Goal: Task Accomplishment & Management: Complete application form

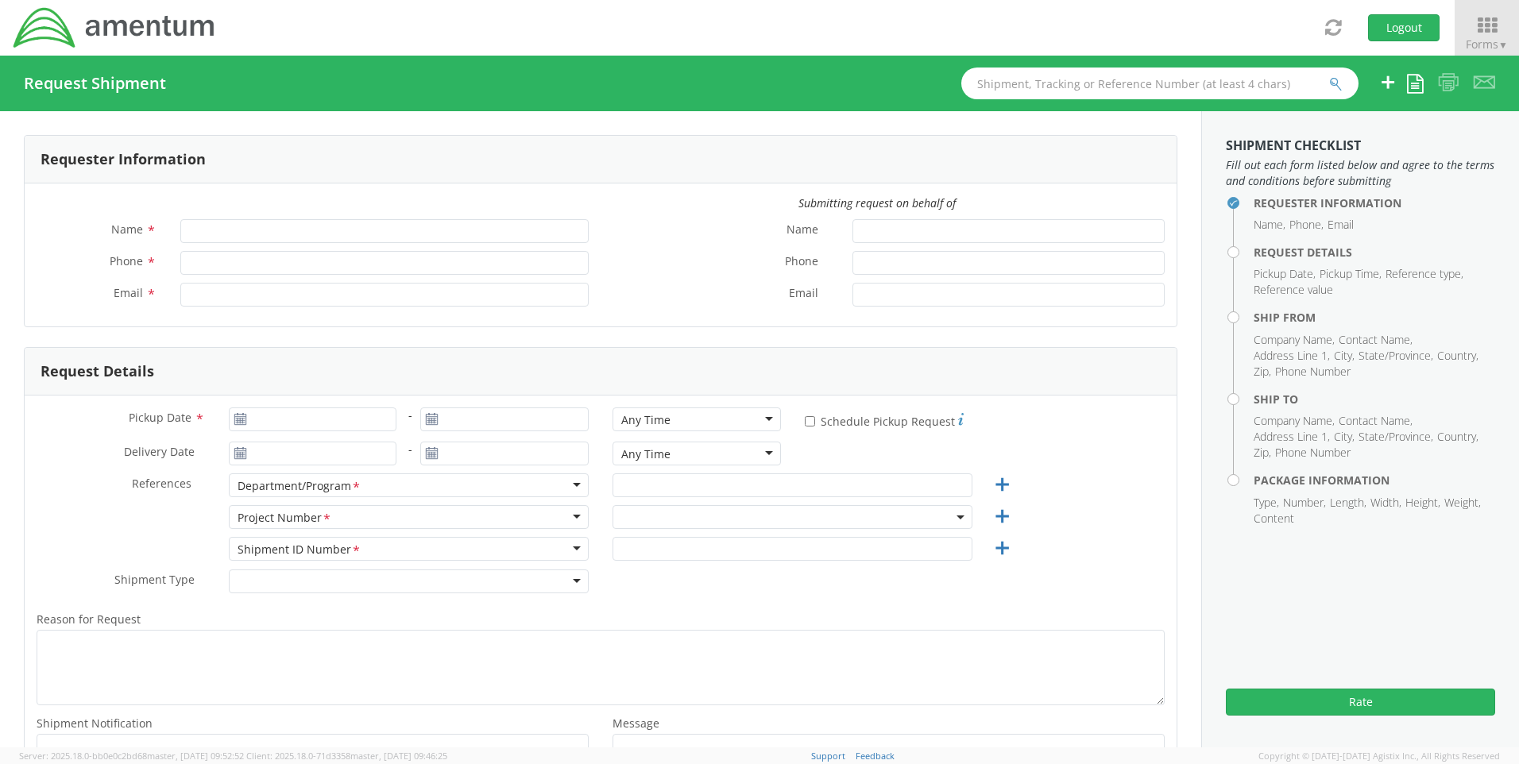
type input "[PERSON_NAME]"
type input "301-944.3246"
type input "[PERSON_NAME][EMAIL_ADDRESS][PERSON_NAME][DOMAIN_NAME]"
select select "ADMN.100041.00000"
type input "[DATE]"
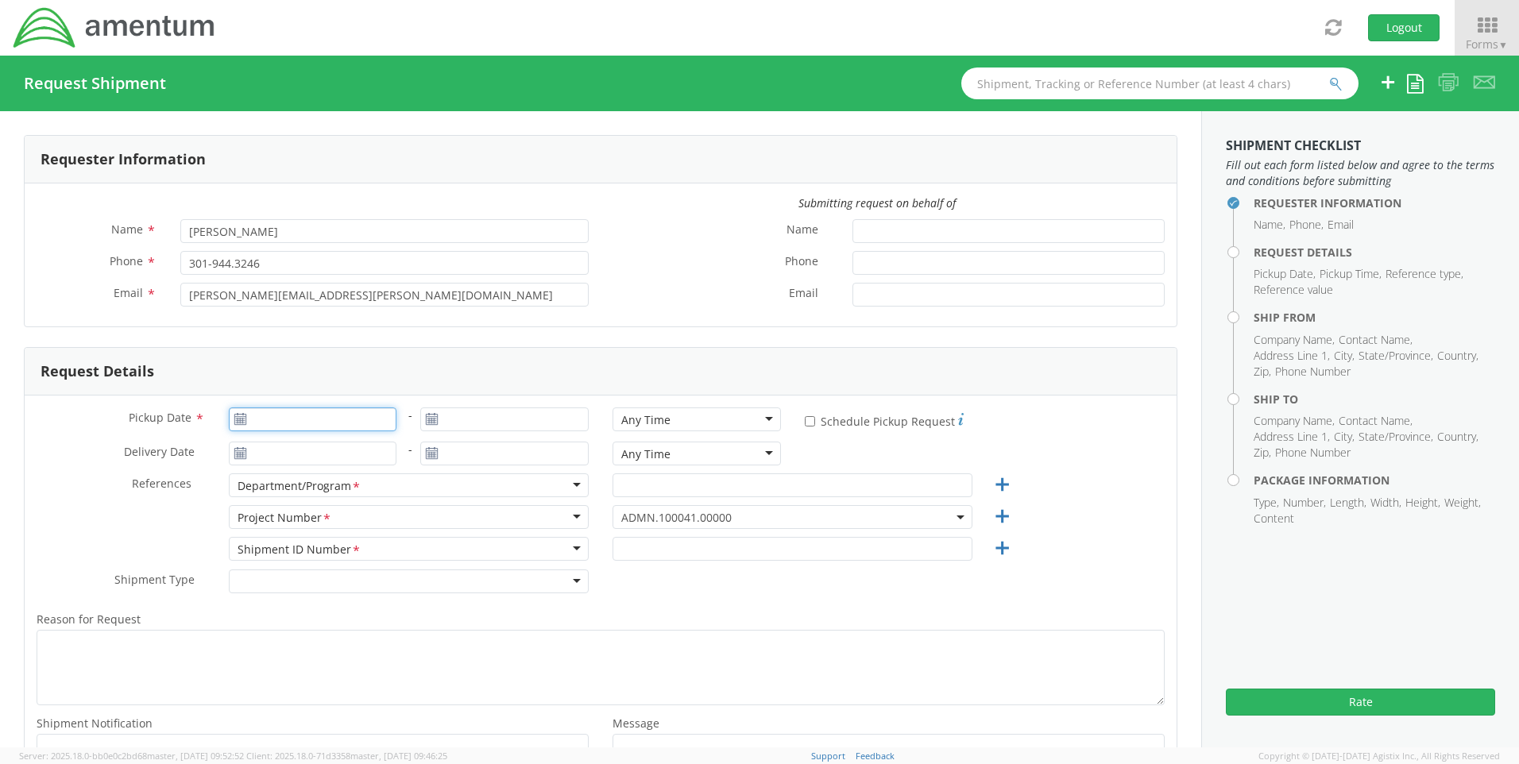
type input "[DATE]"
click at [377, 419] on input "[DATE]" at bounding box center [313, 420] width 168 height 24
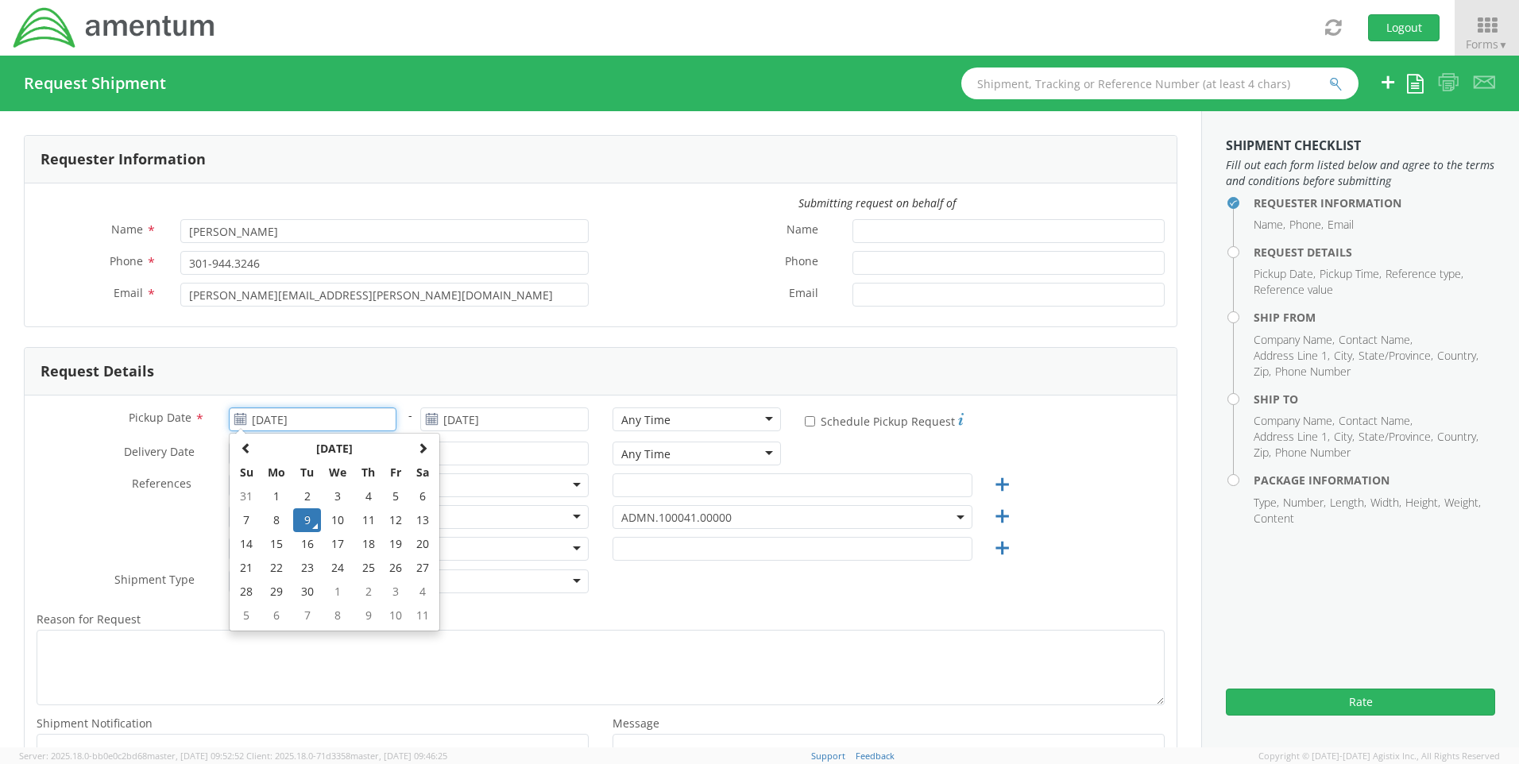
click at [310, 517] on td "9" at bounding box center [307, 521] width 28 height 24
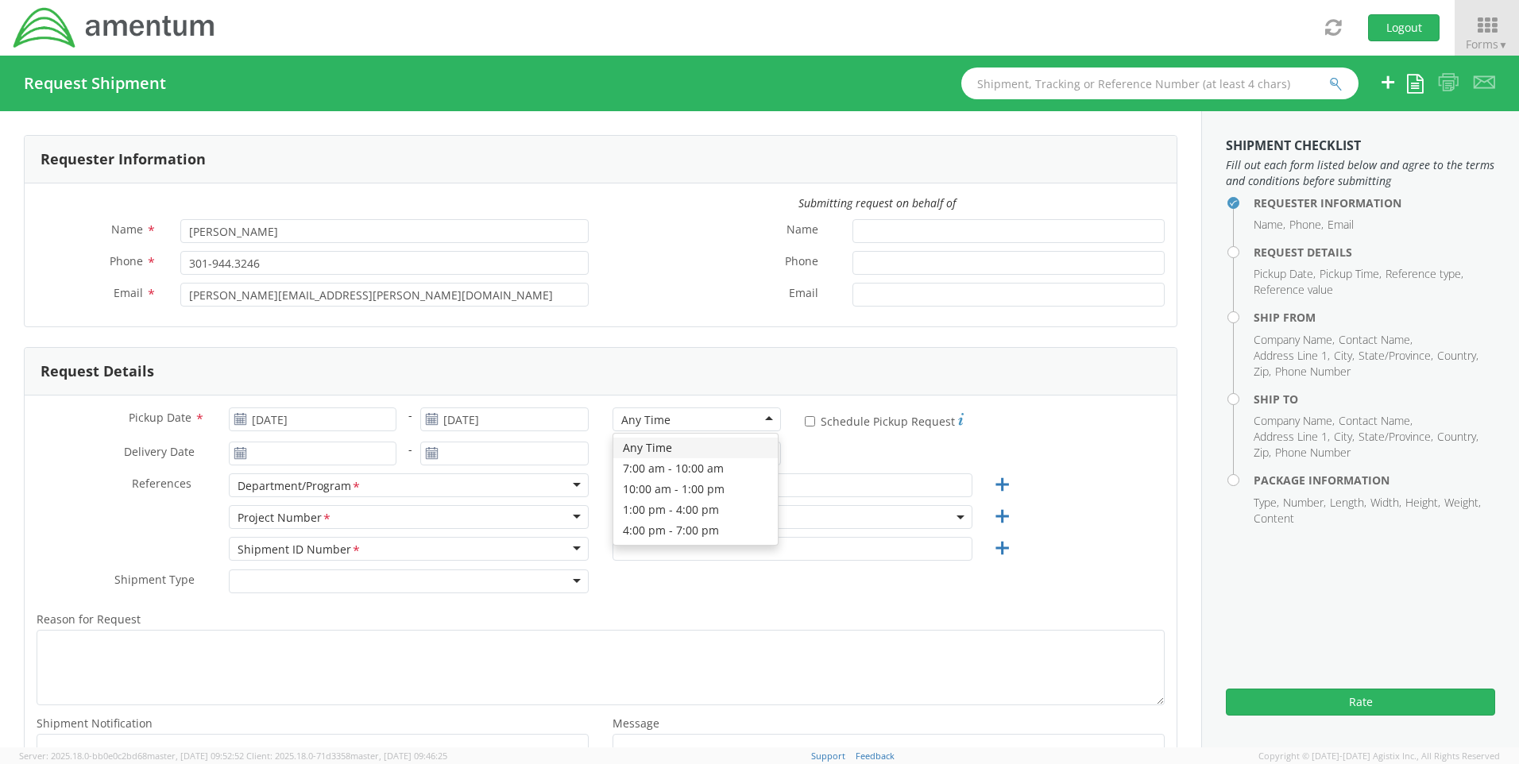
click at [687, 423] on div "Any Time" at bounding box center [697, 420] width 168 height 24
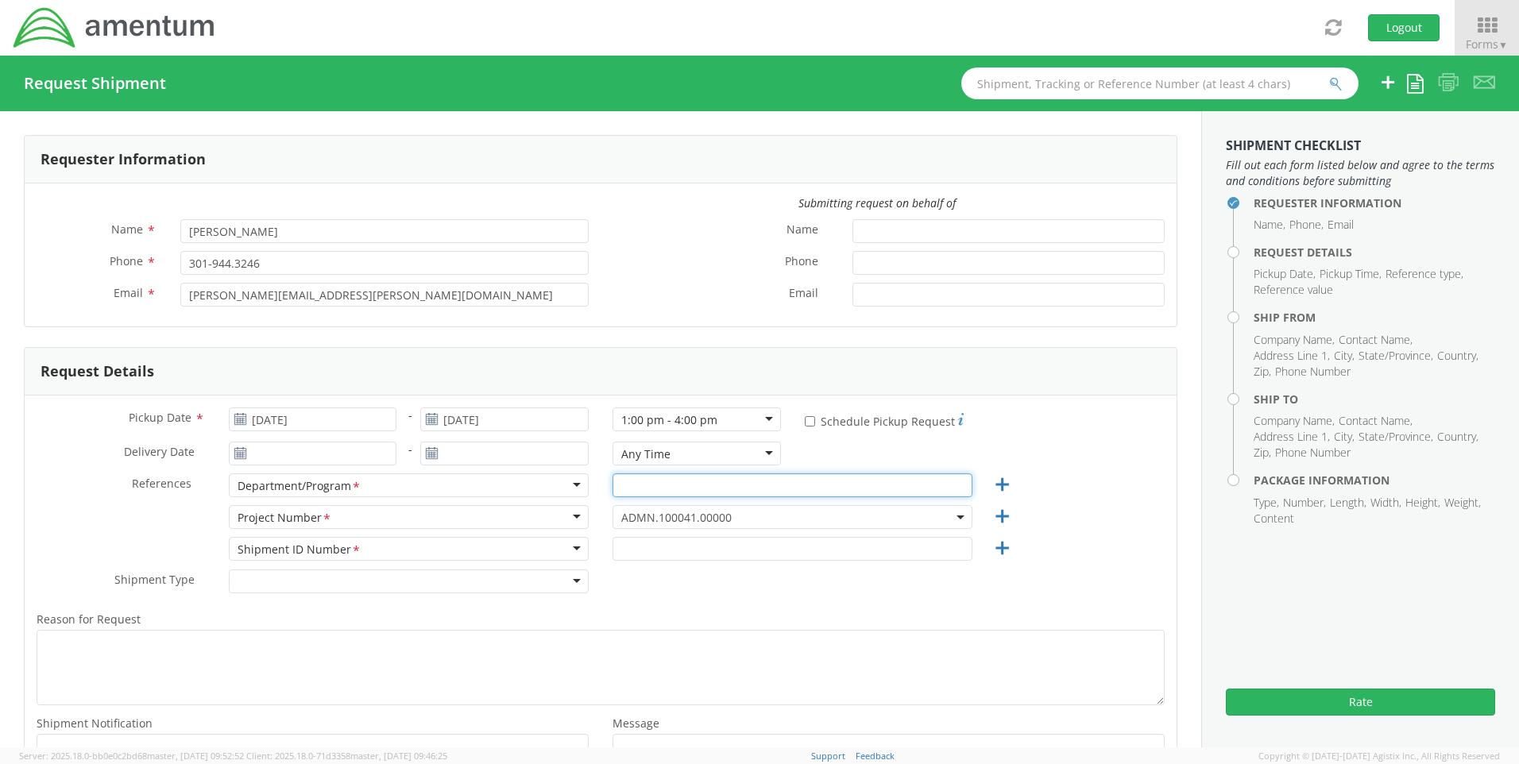
click at [669, 489] on input "text" at bounding box center [793, 486] width 360 height 24
type input "{"
type input "Payroll"
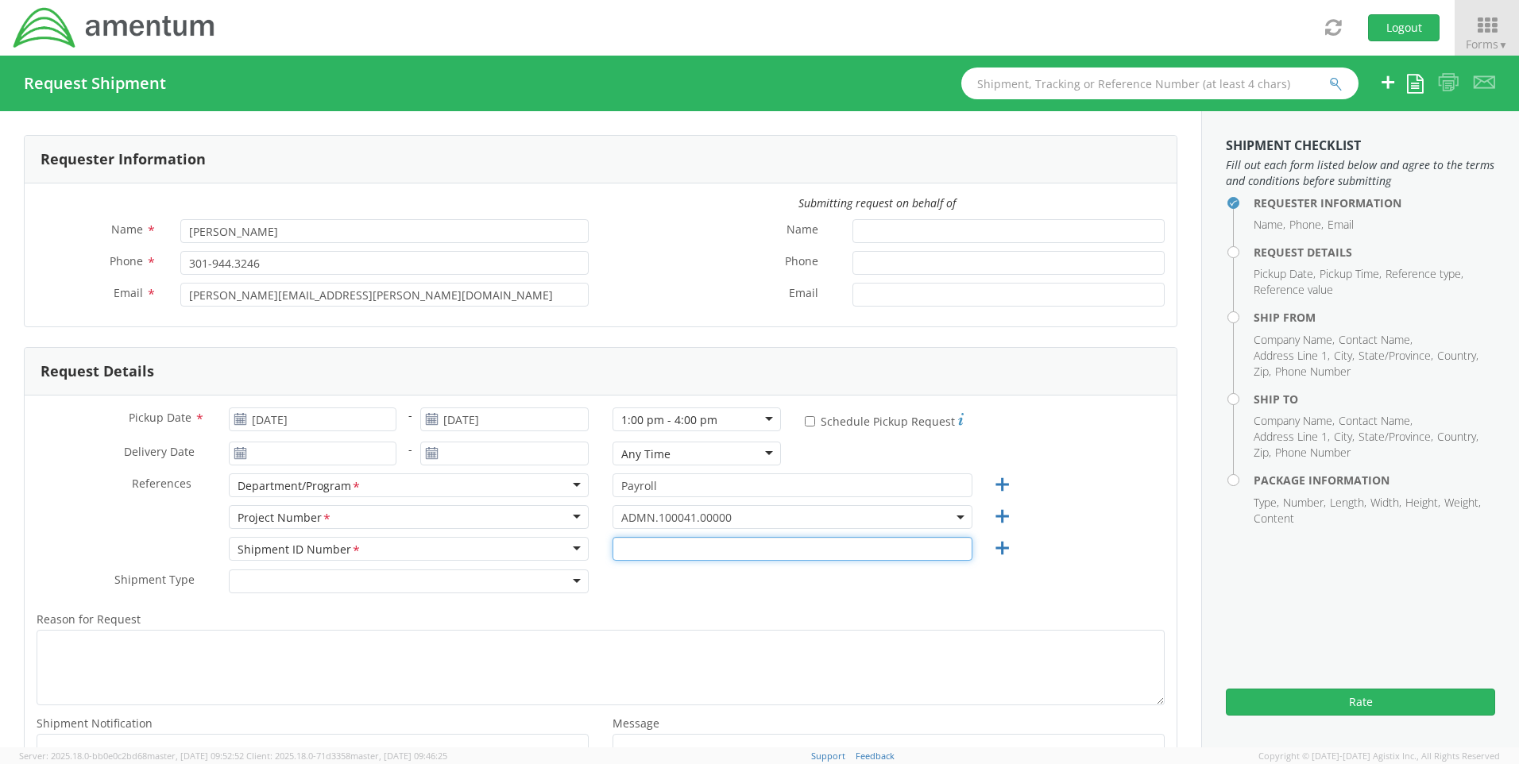
click at [648, 542] on input "text" at bounding box center [793, 549] width 360 height 24
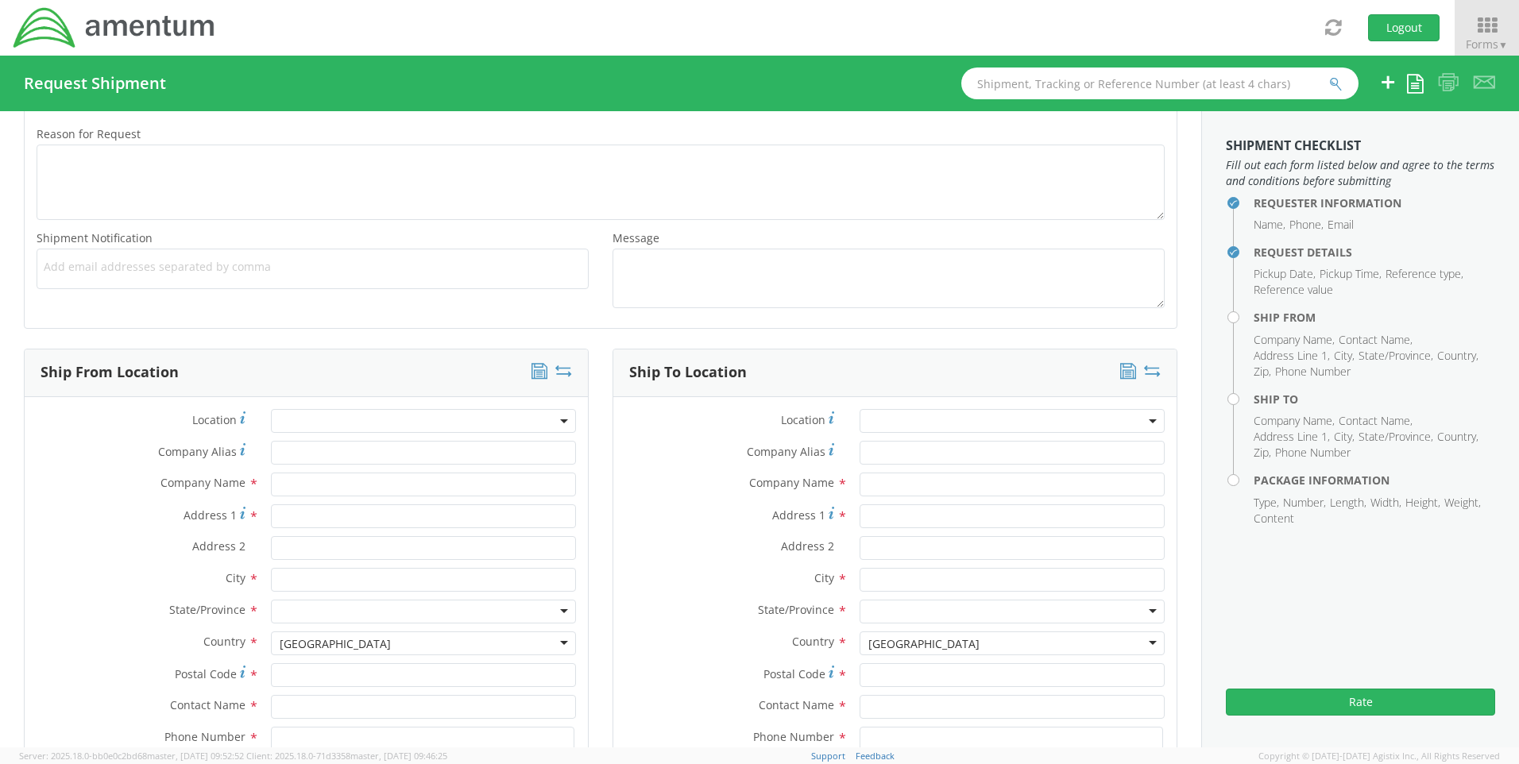
scroll to position [556, 0]
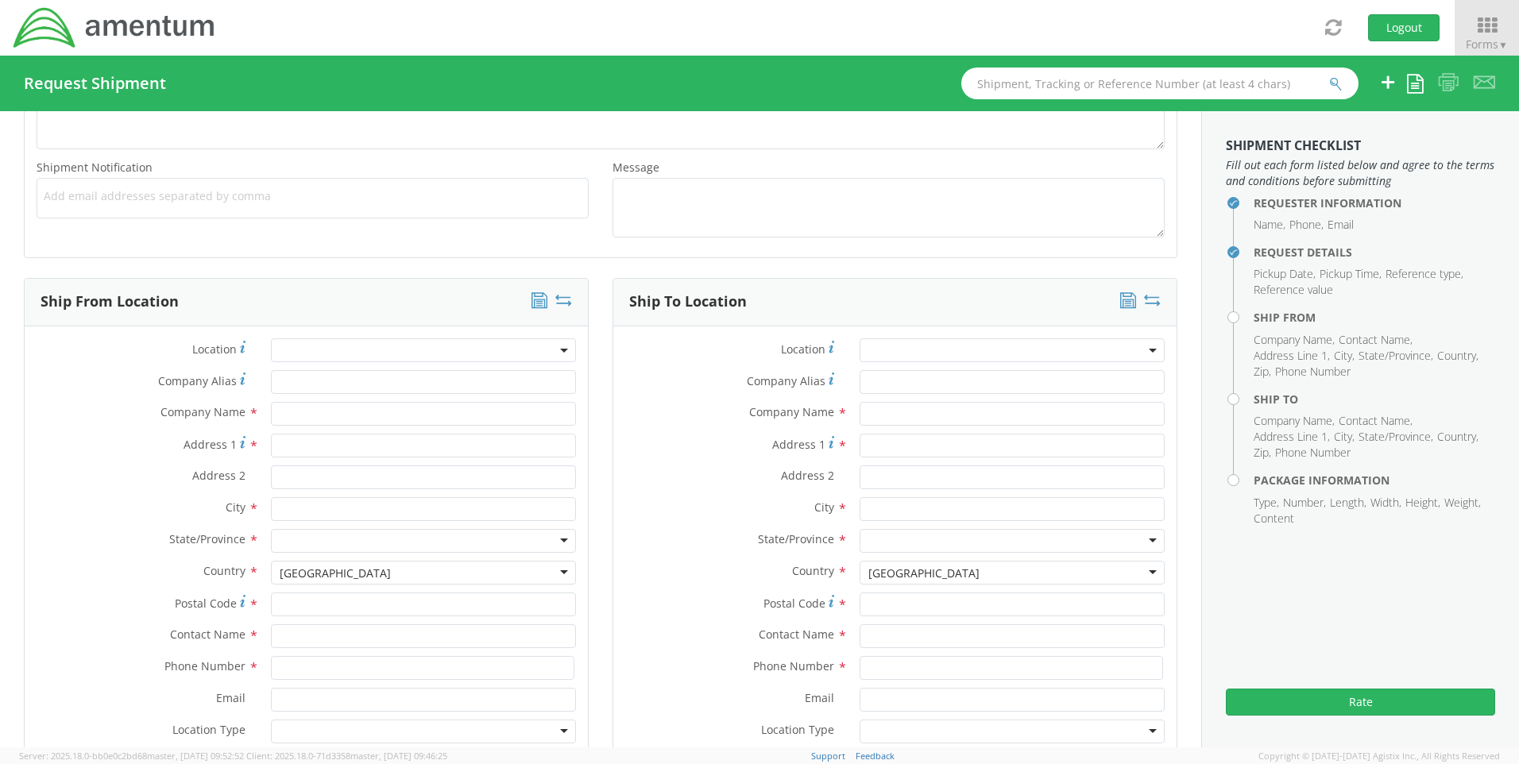
type input "Garnishments"
click at [880, 638] on input "text" at bounding box center [1012, 637] width 305 height 24
click at [880, 638] on input "kyran" at bounding box center [1012, 637] width 305 height 24
type input "[PERSON_NAME]"
type input "Amentum"
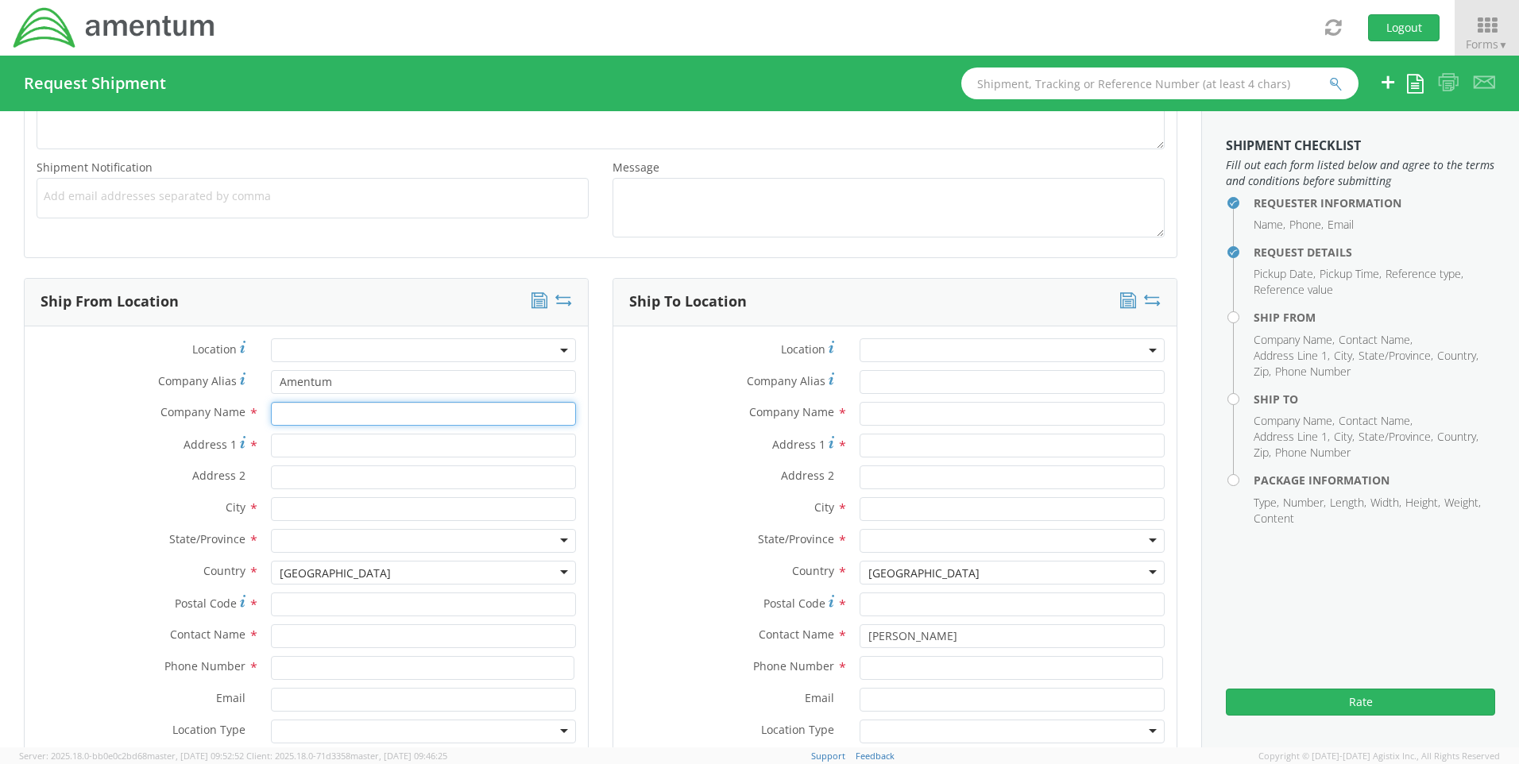
type input "Amentum"
type input "[STREET_ADDRESS][PERSON_NAME]"
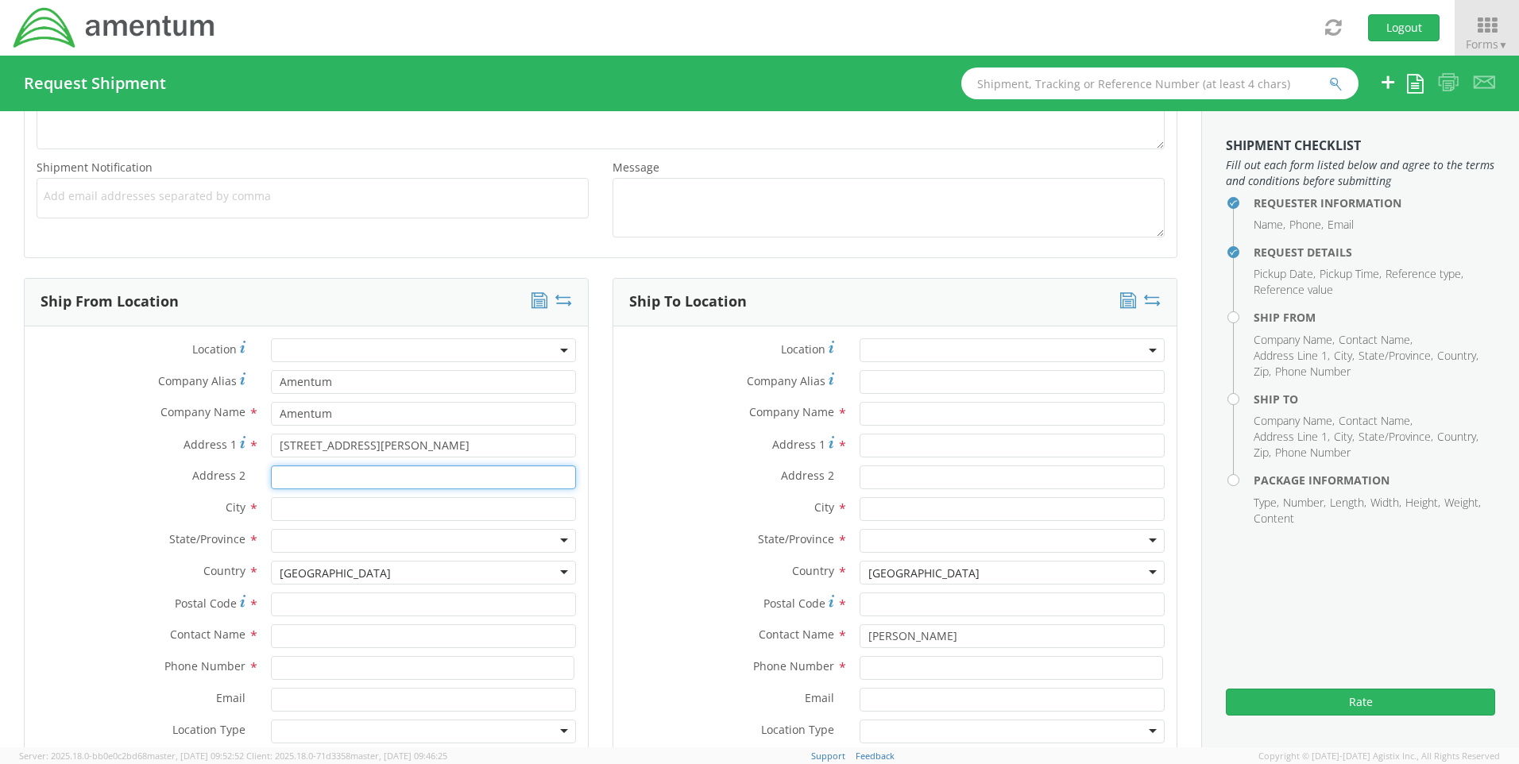
type input "Suite 200"
type input "[GEOGRAPHIC_DATA]"
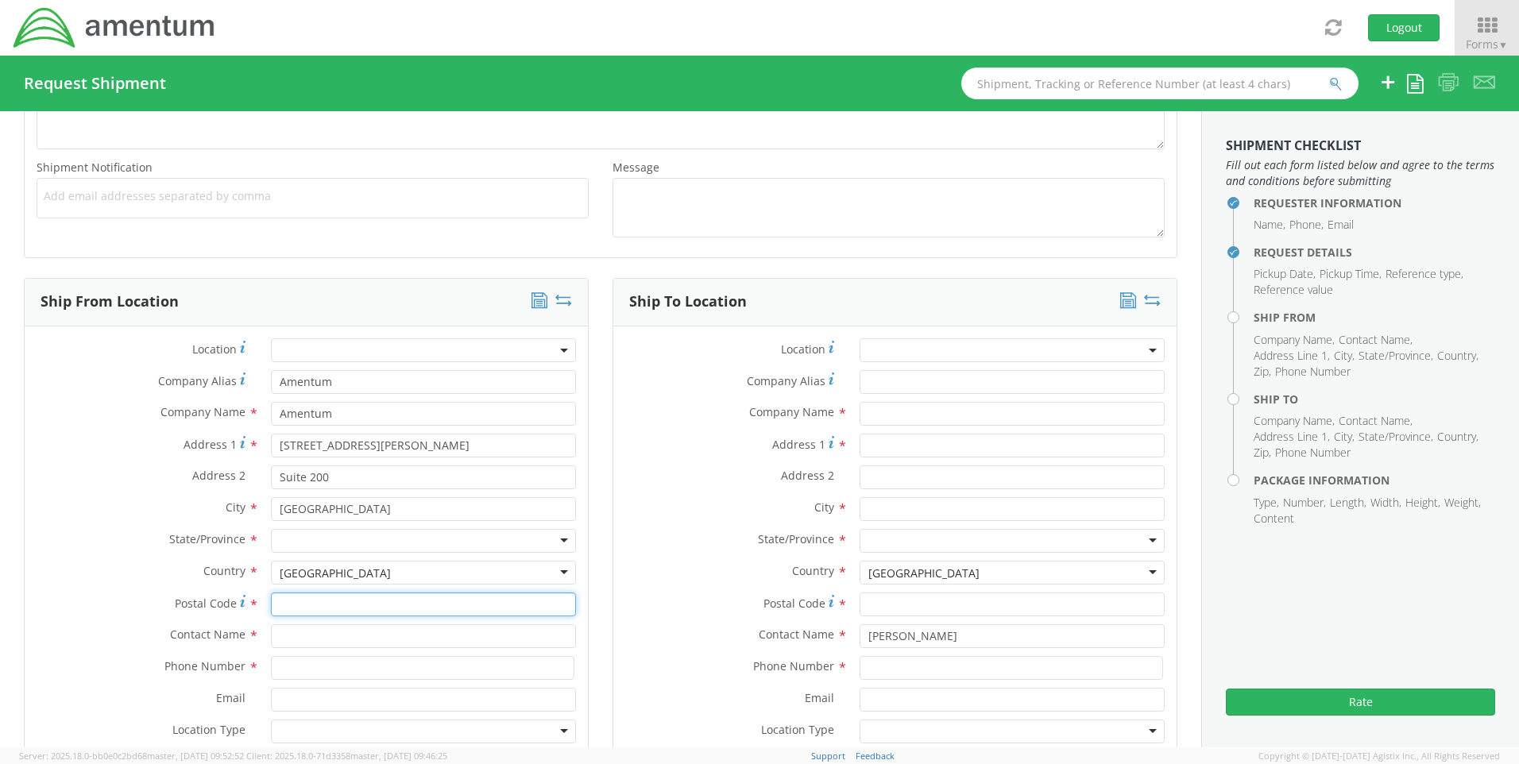
type input "20876"
type input "[PERSON_NAME]"
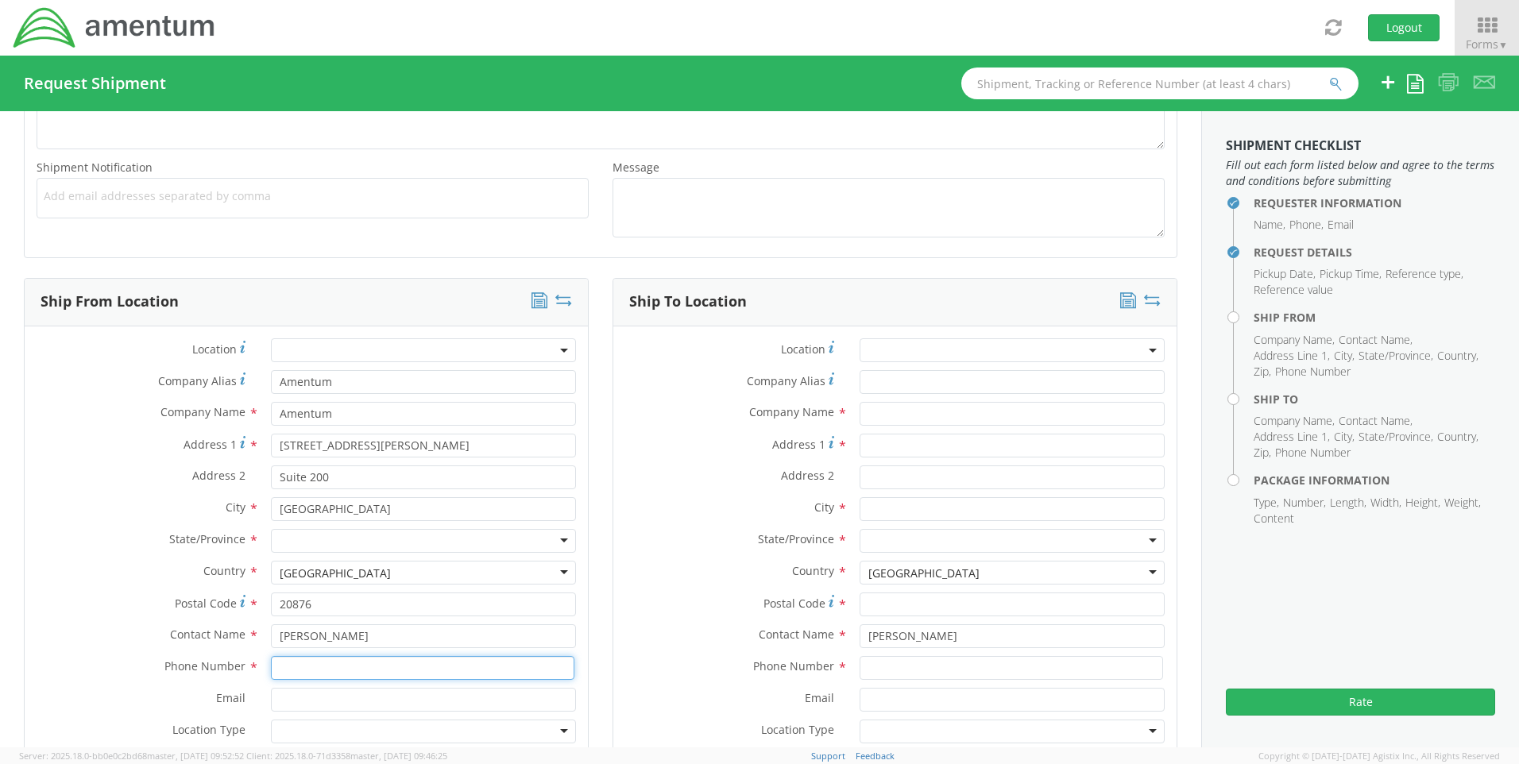
type input "3019443246"
type input "[PERSON_NAME][EMAIL_ADDRESS][PERSON_NAME][DOMAIN_NAME]"
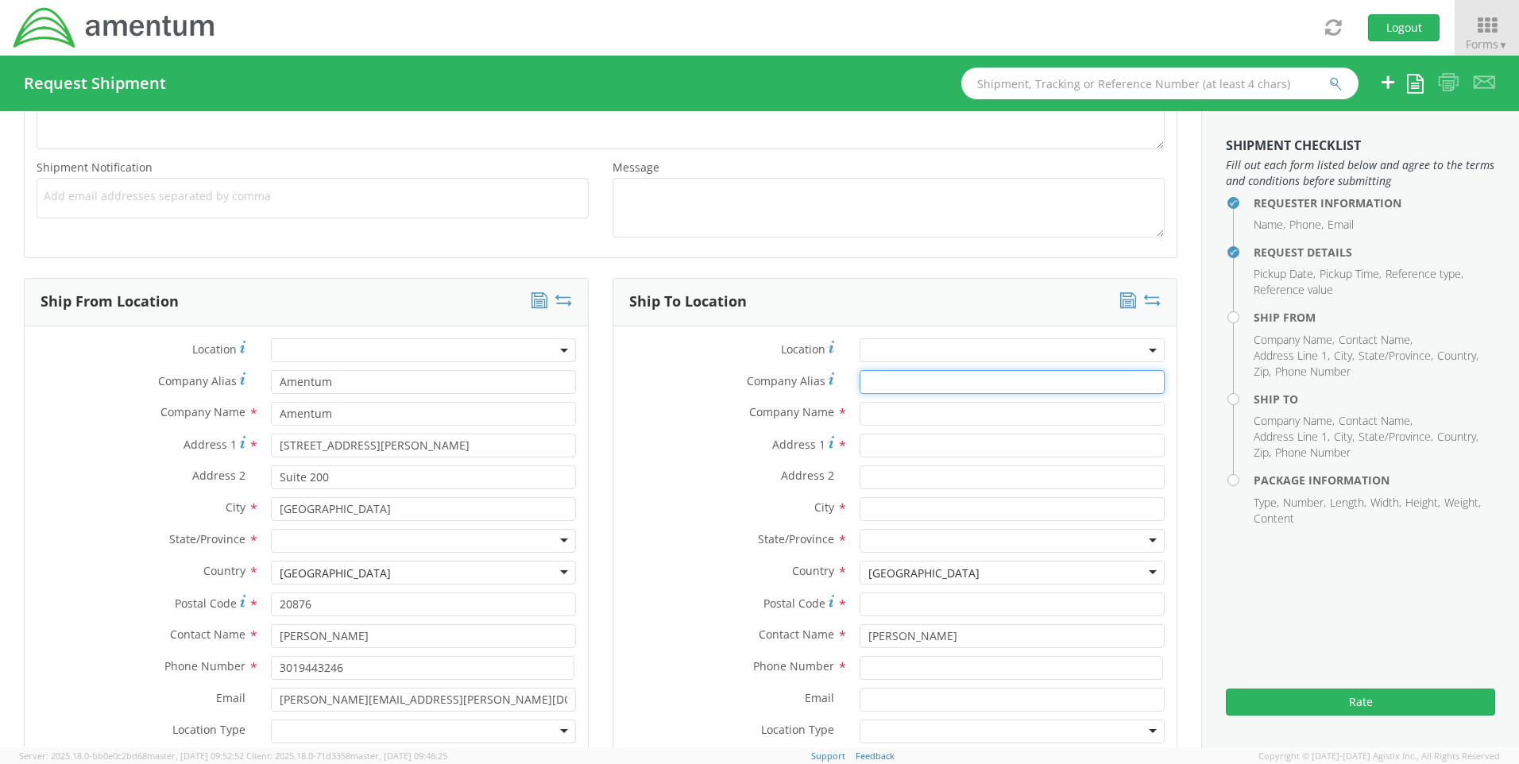
type input "N/A"
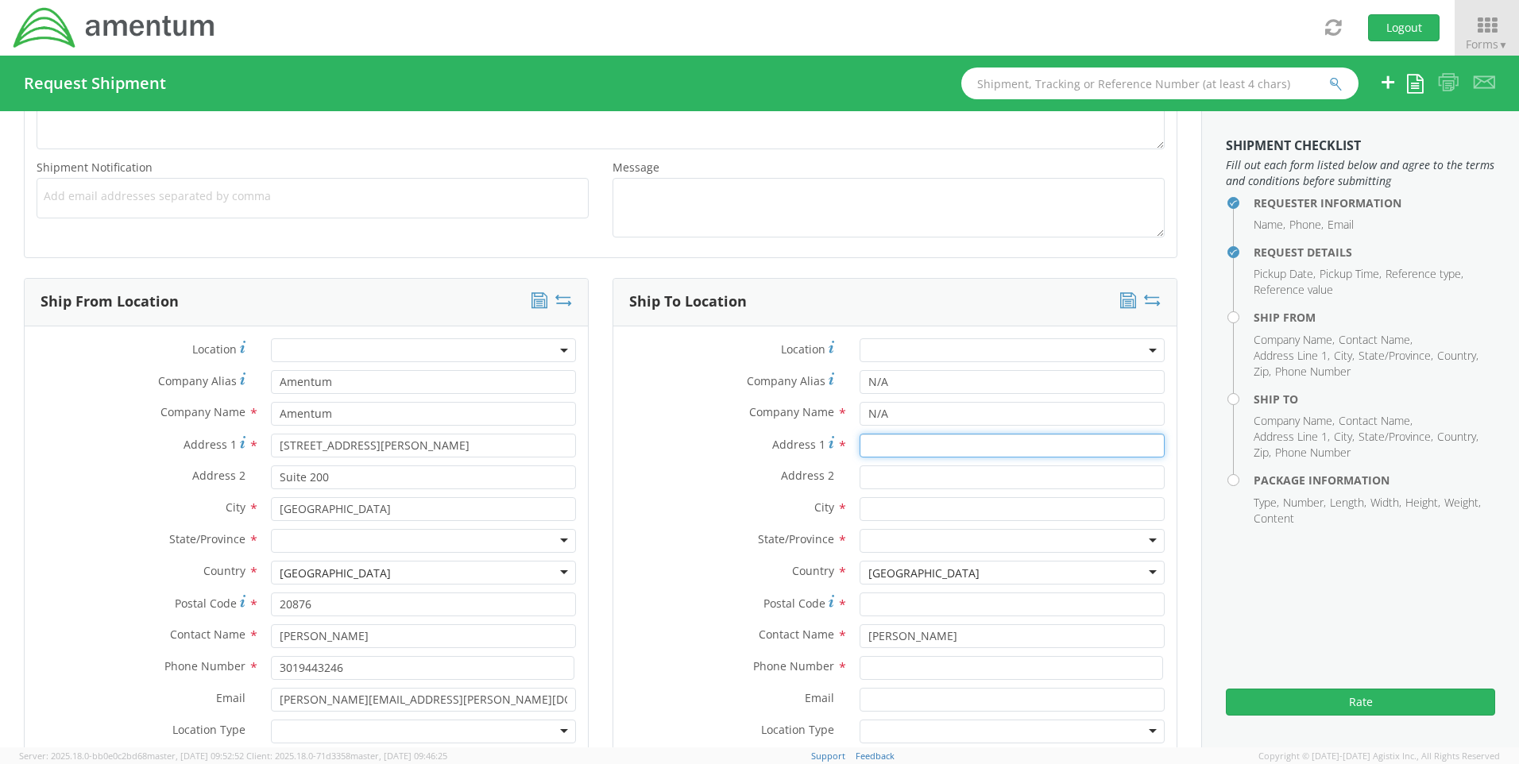
type input "[STREET_ADDRESS]"
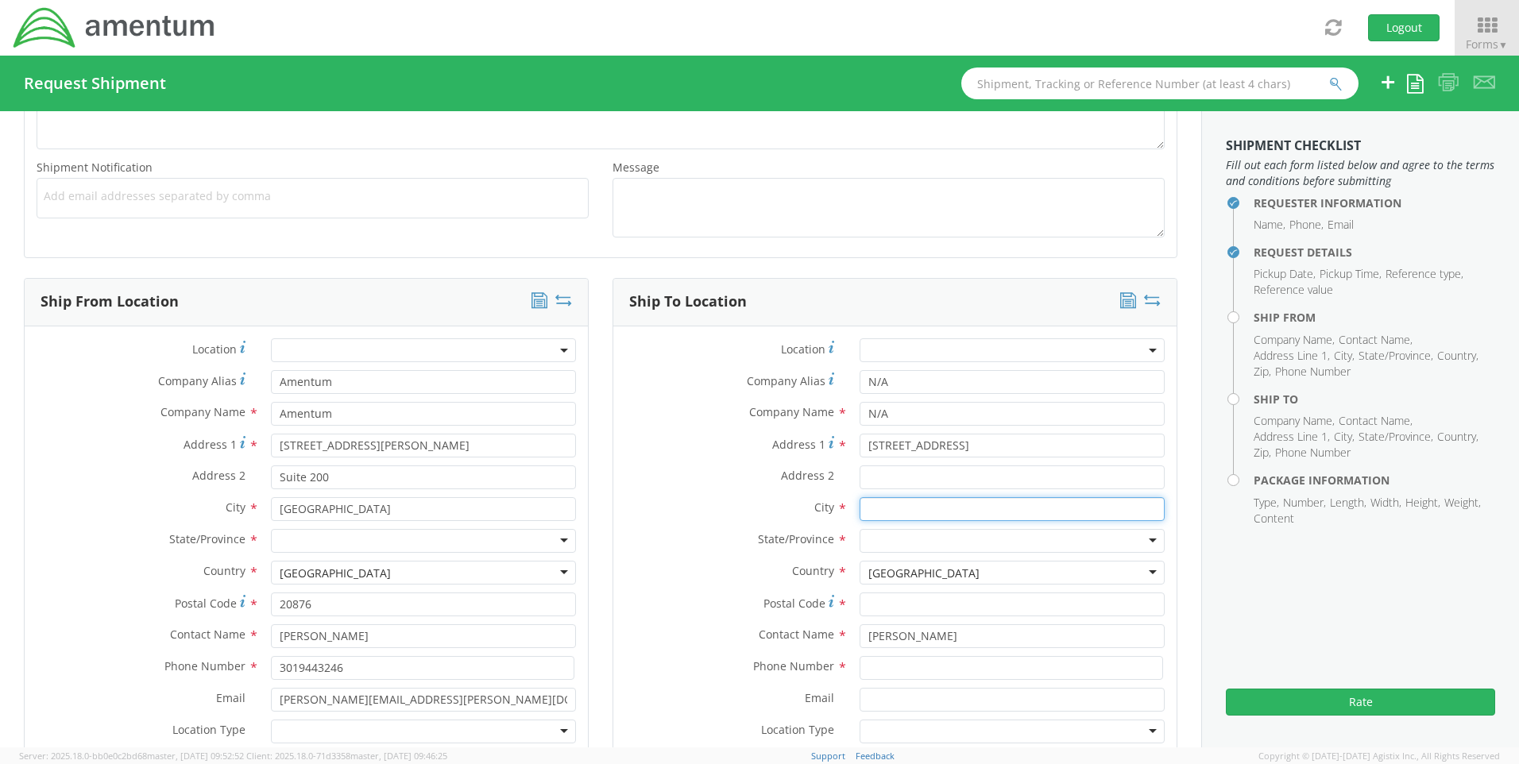
type input "Bellmawr"
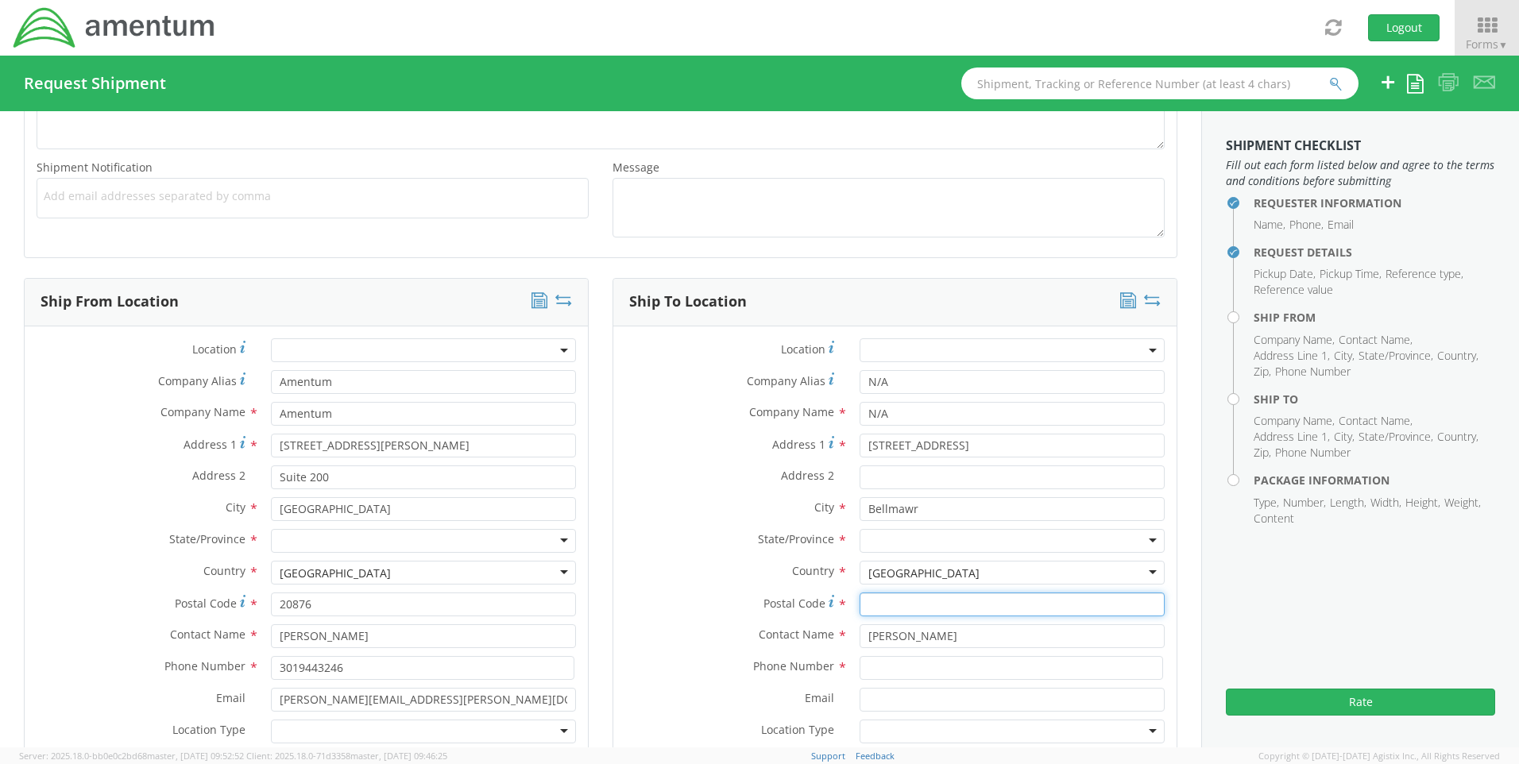
type input "08031"
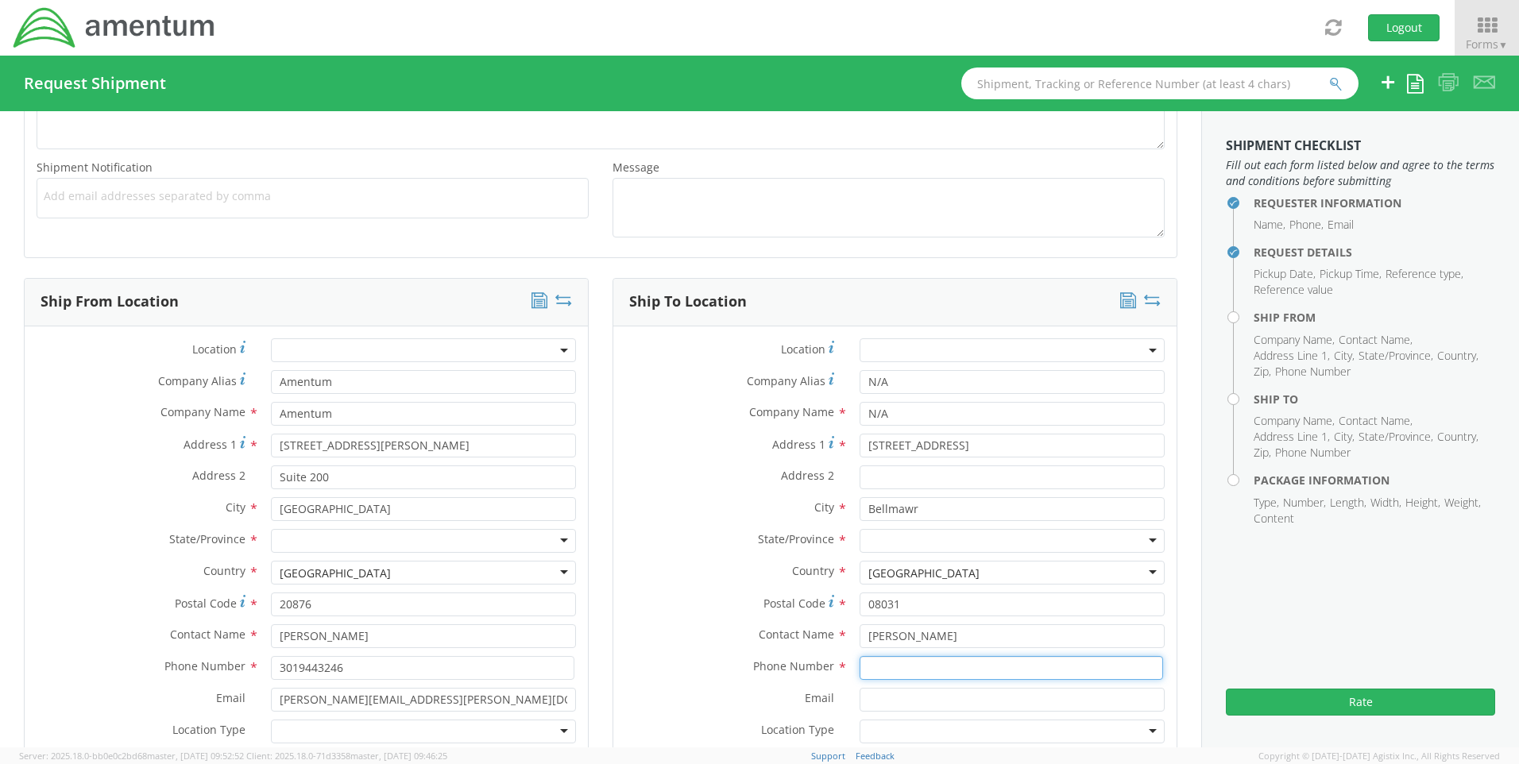
type input "8567182559"
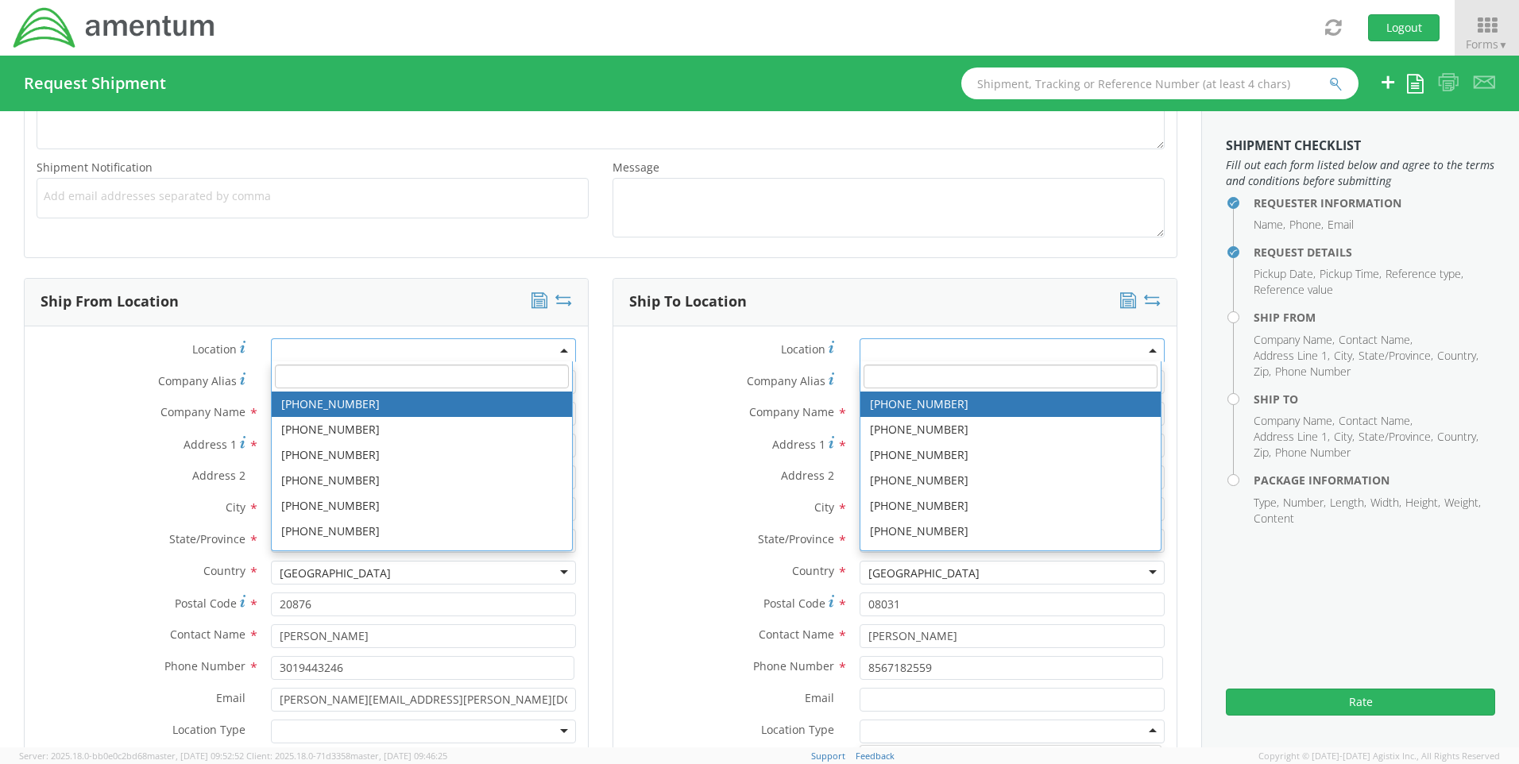
scroll to position [4005, 0]
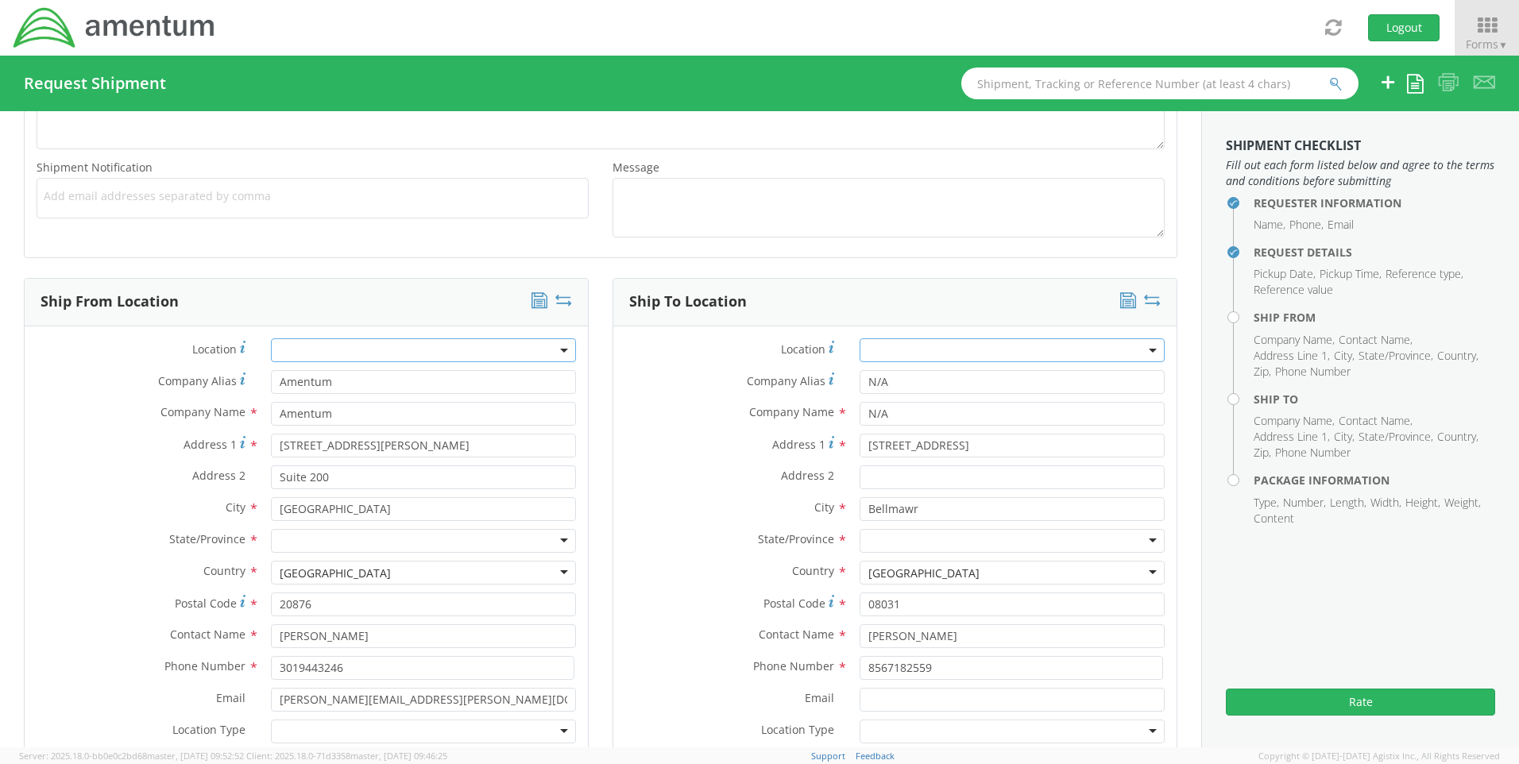
click at [684, 512] on label "City *" at bounding box center [730, 507] width 234 height 21
click at [868, 540] on input "select-one" at bounding box center [869, 542] width 3 height 16
type input "ne"
click at [489, 547] on div at bounding box center [423, 541] width 305 height 24
type input "ma"
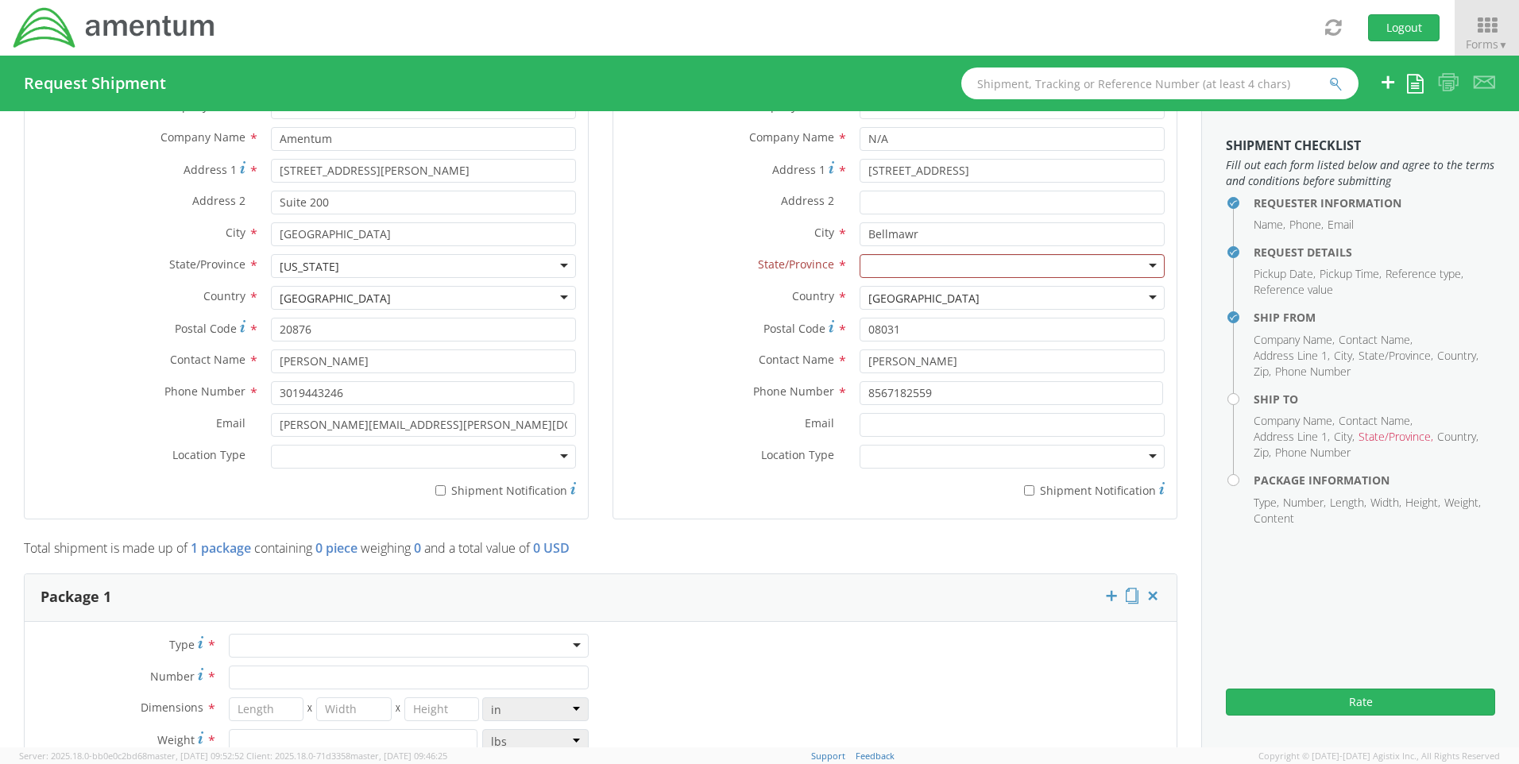
scroll to position [1033, 0]
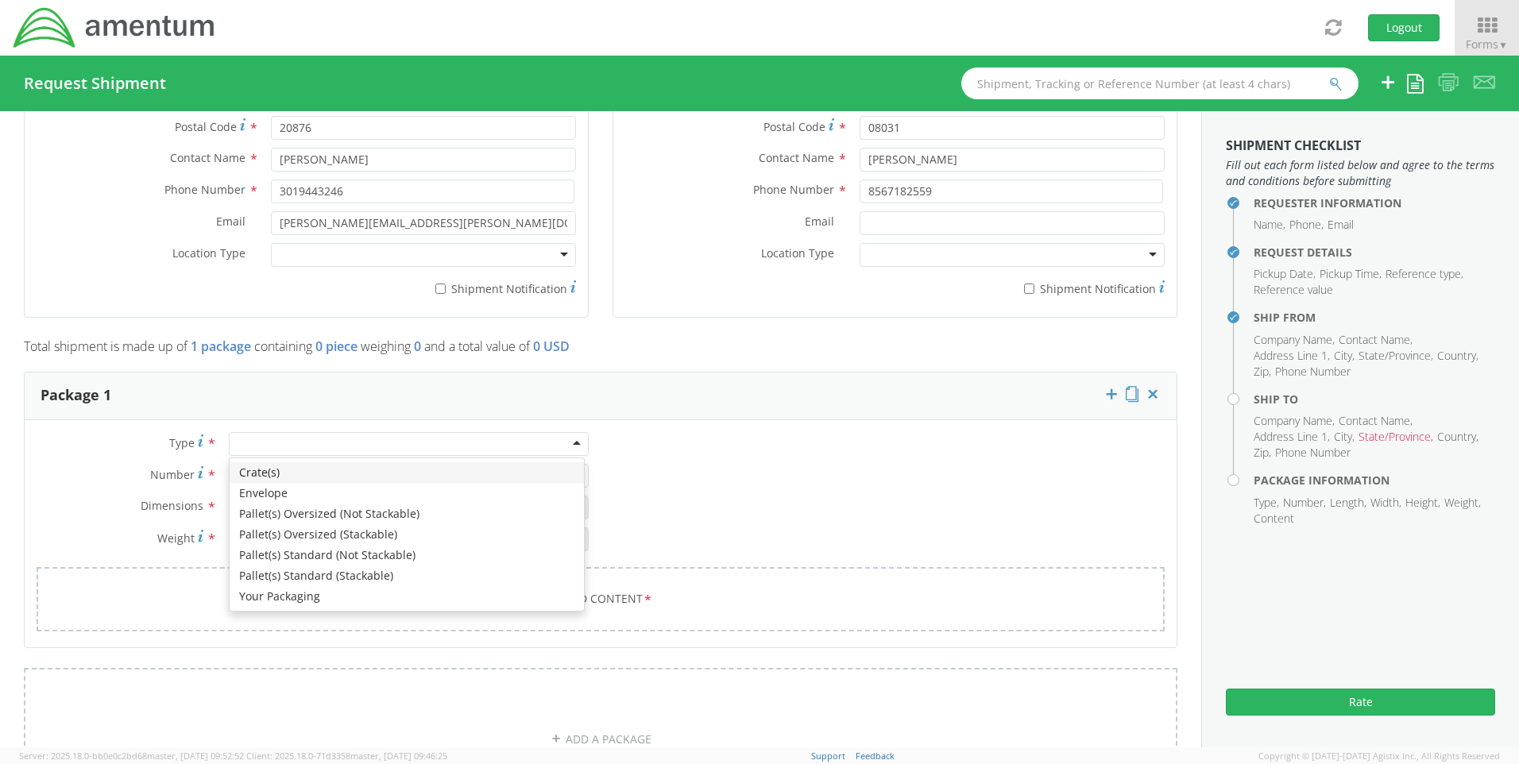
click at [571, 447] on div at bounding box center [409, 444] width 360 height 24
type input "1"
type input "9.5"
type input "12.5"
type input "0.25"
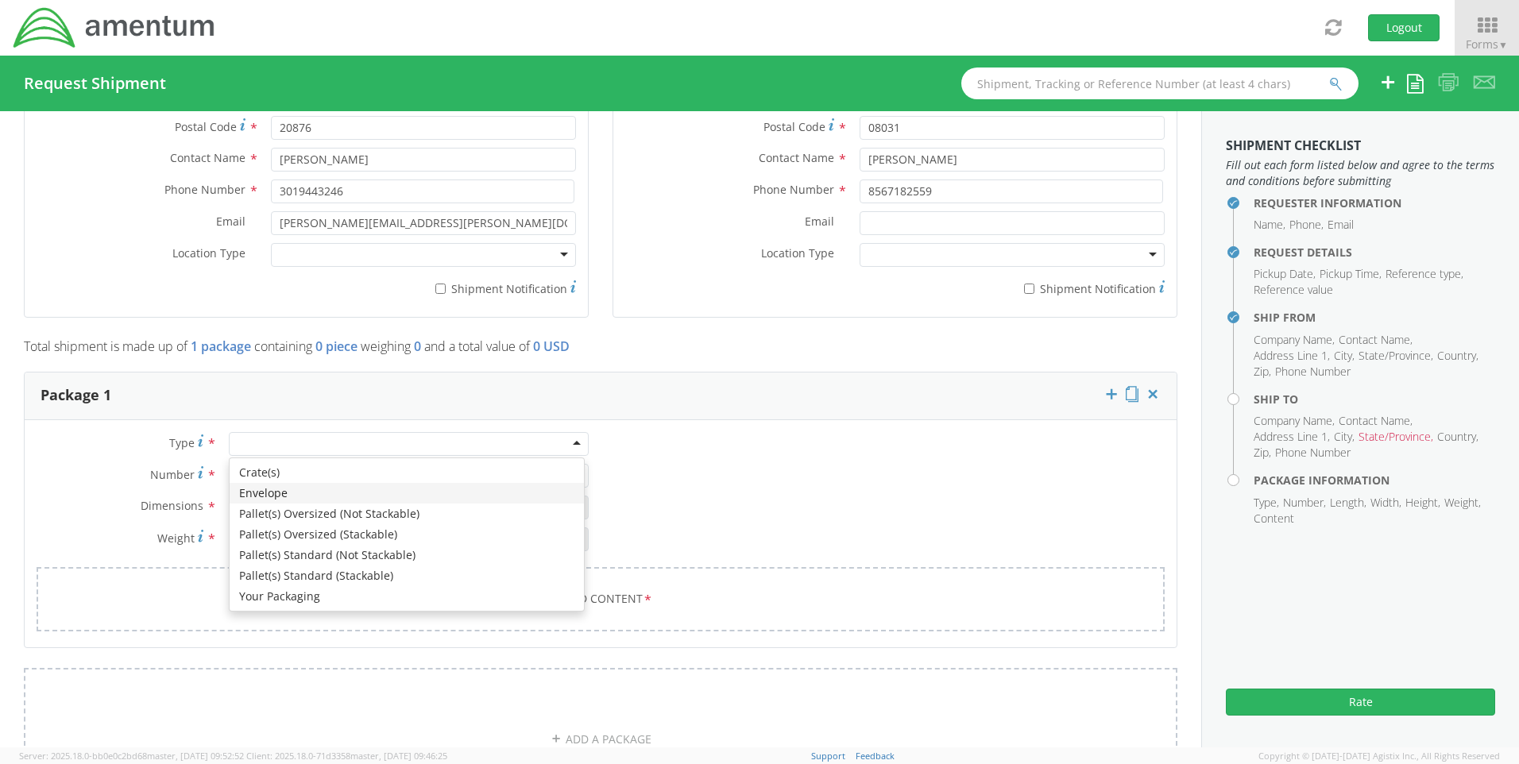
type input "1"
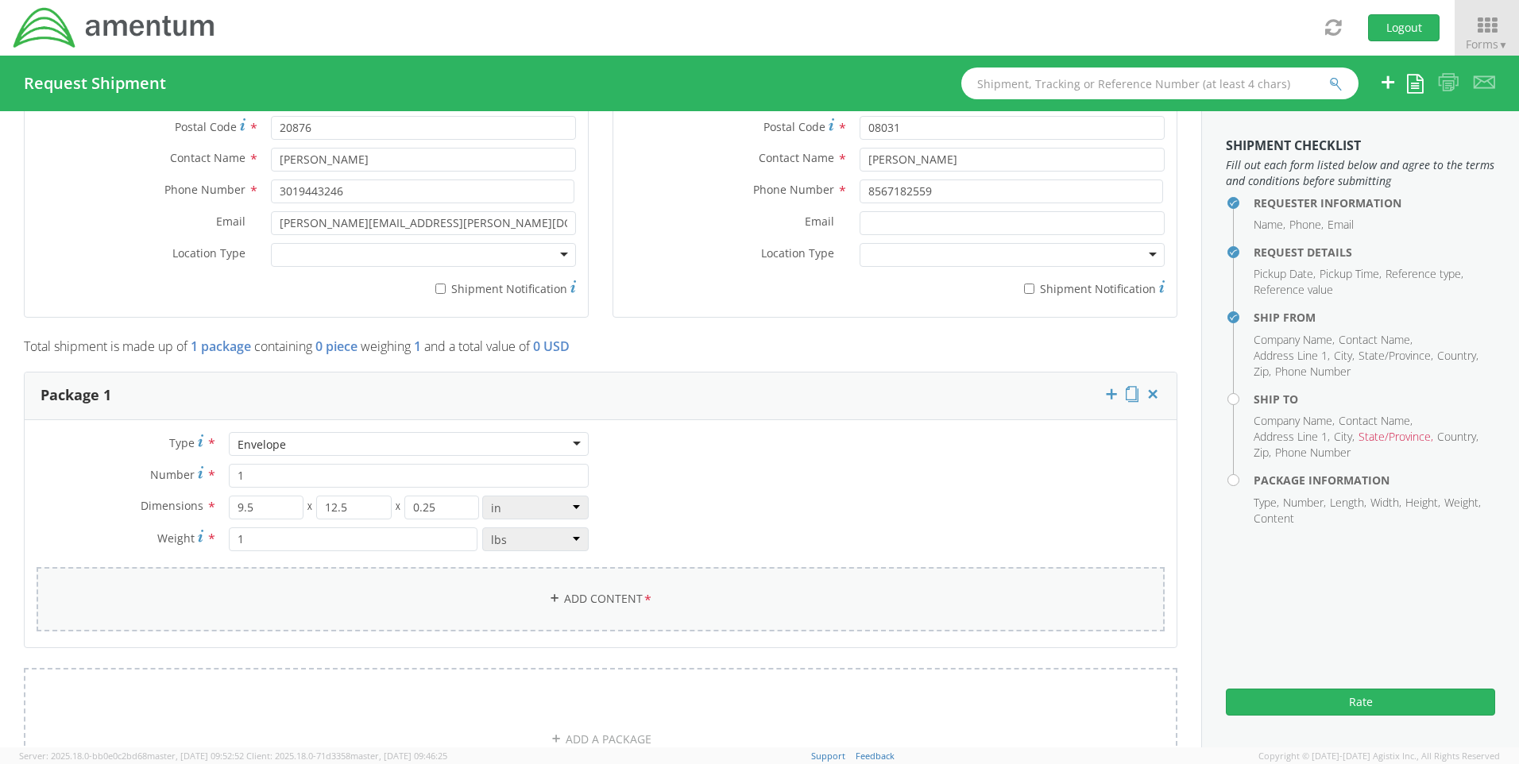
click at [616, 599] on link "Add Content *" at bounding box center [601, 599] width 1128 height 64
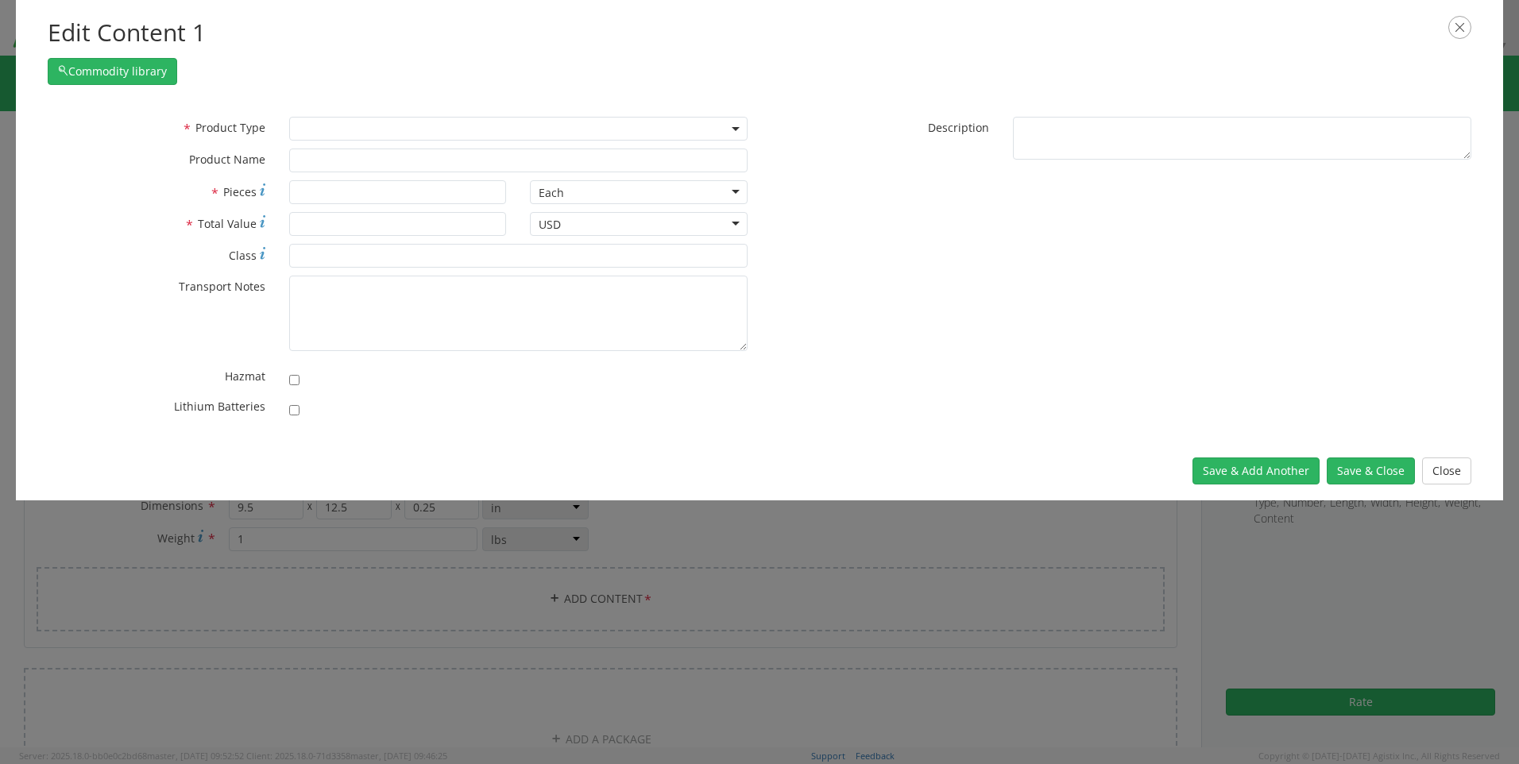
click at [737, 128] on b at bounding box center [736, 129] width 8 height 4
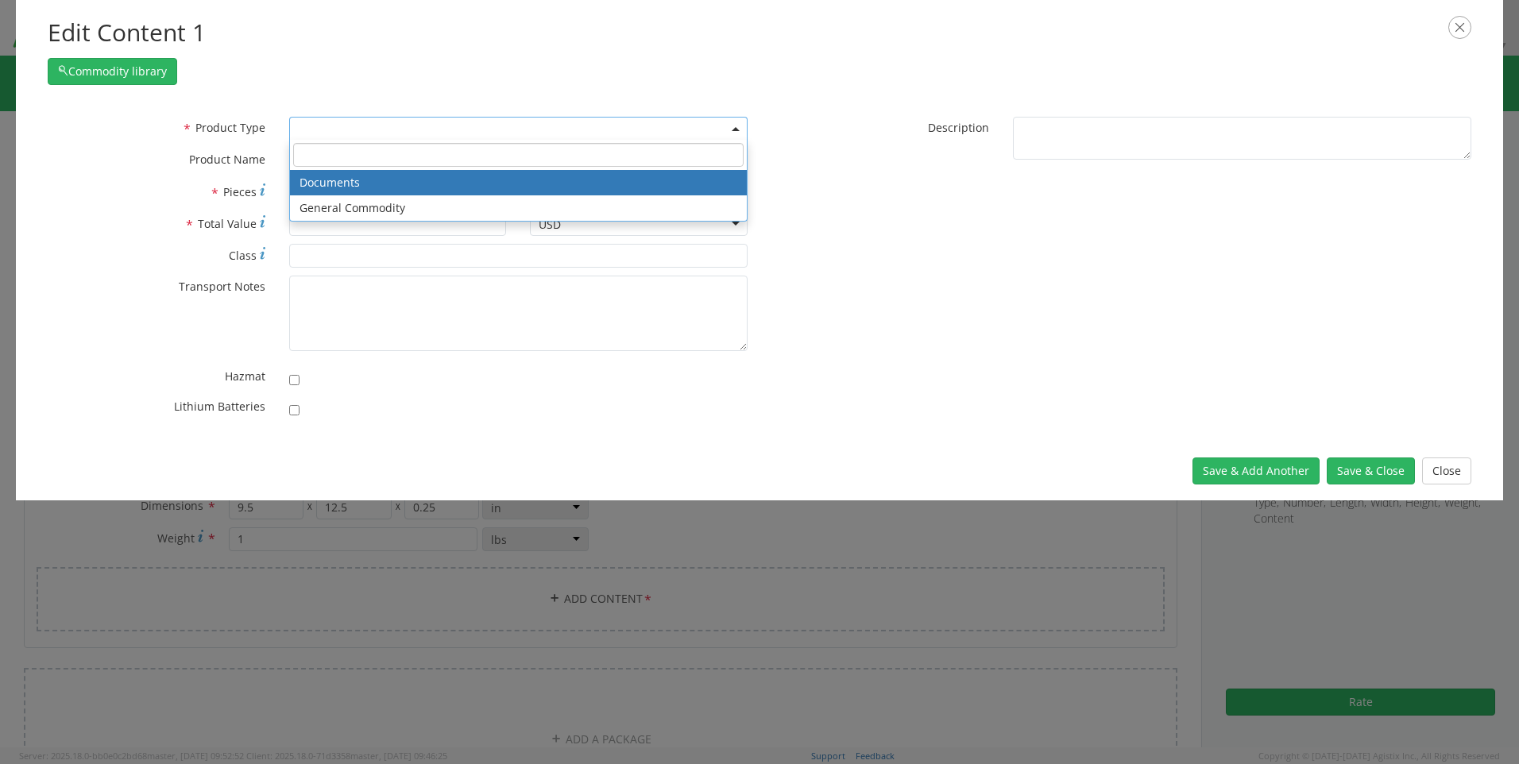
select select "DOCUMENT"
type input "Documents"
type input "1"
type textarea "Documents"
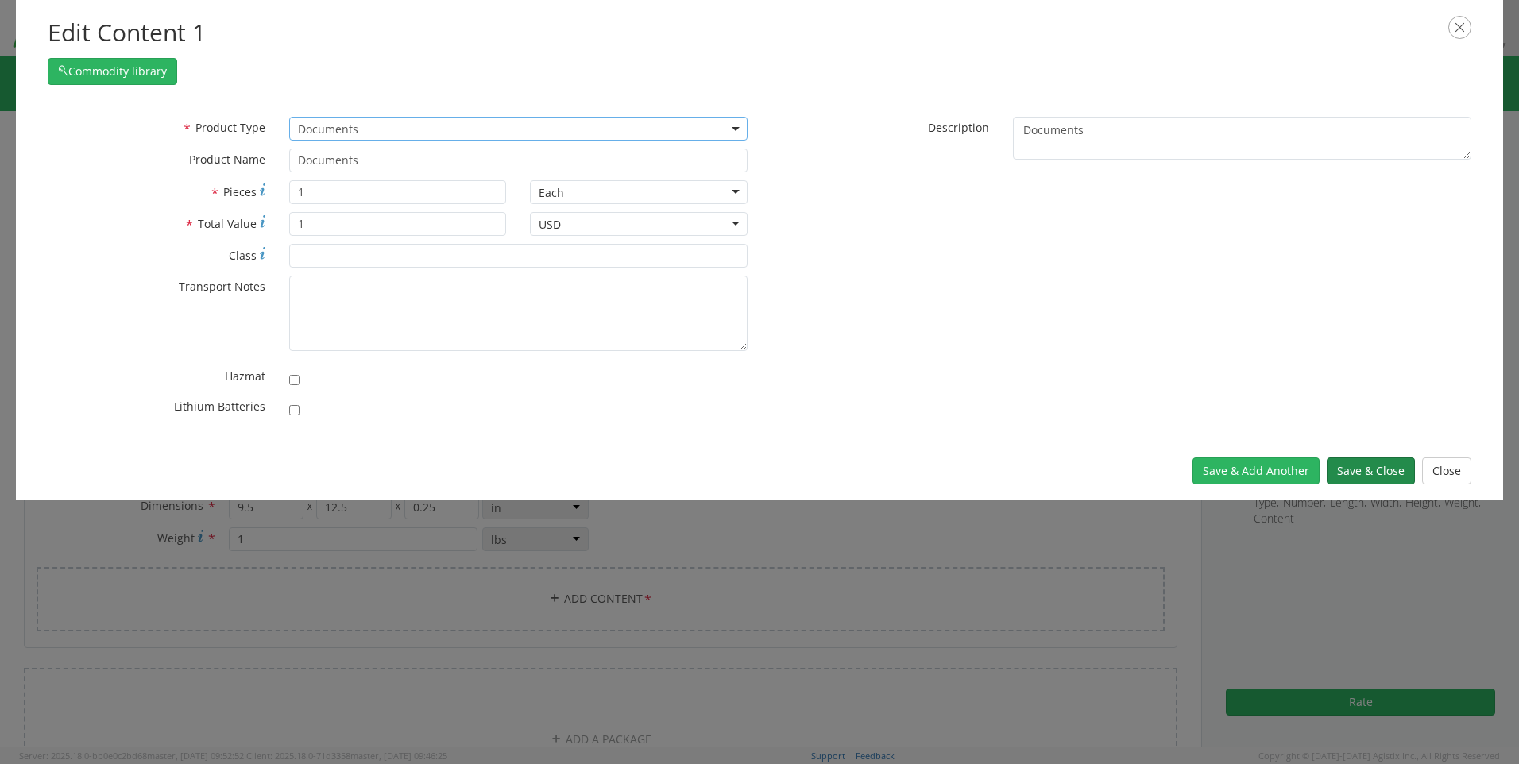
click at [1375, 466] on button "Save & Close" at bounding box center [1371, 471] width 88 height 27
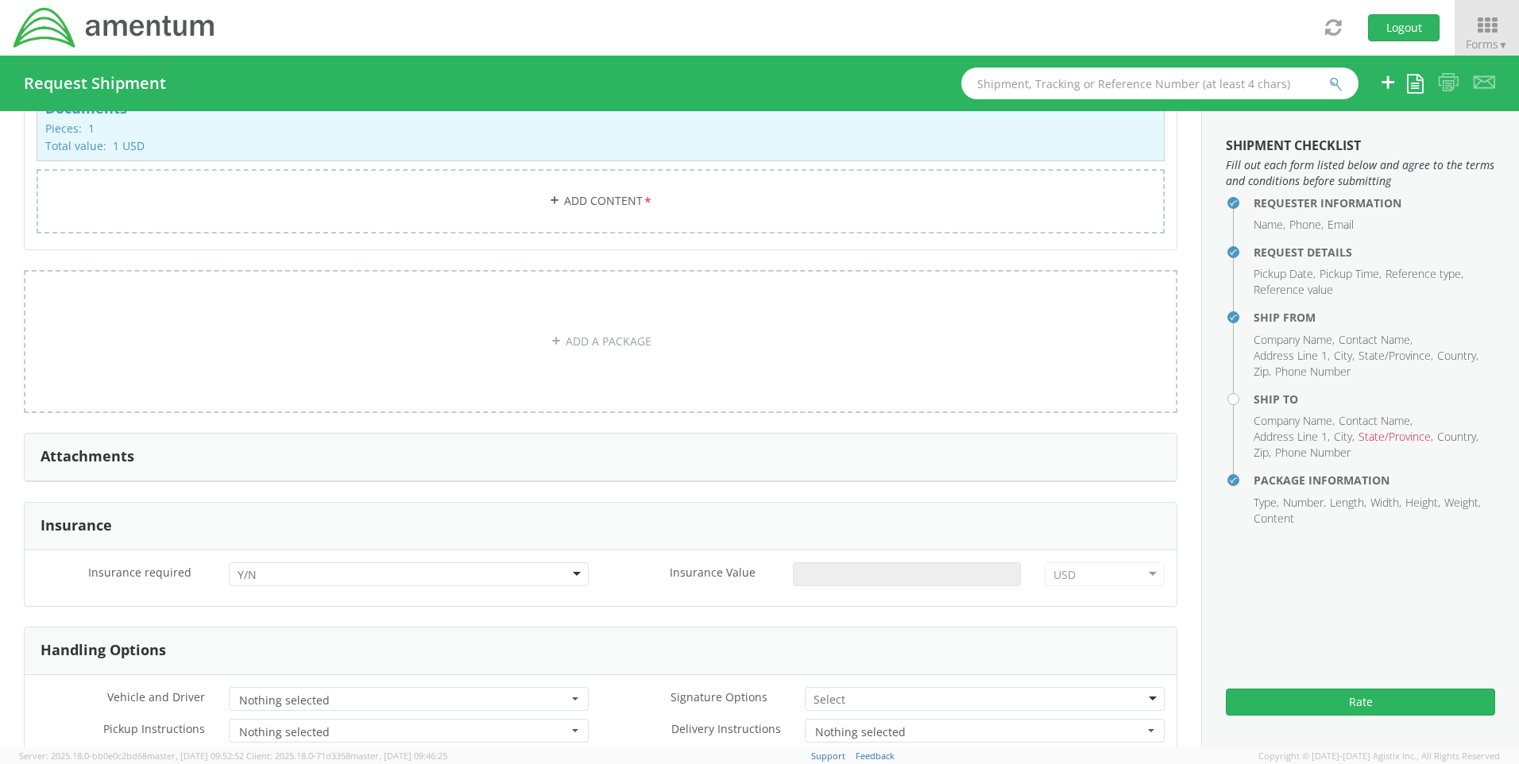
scroll to position [1748, 0]
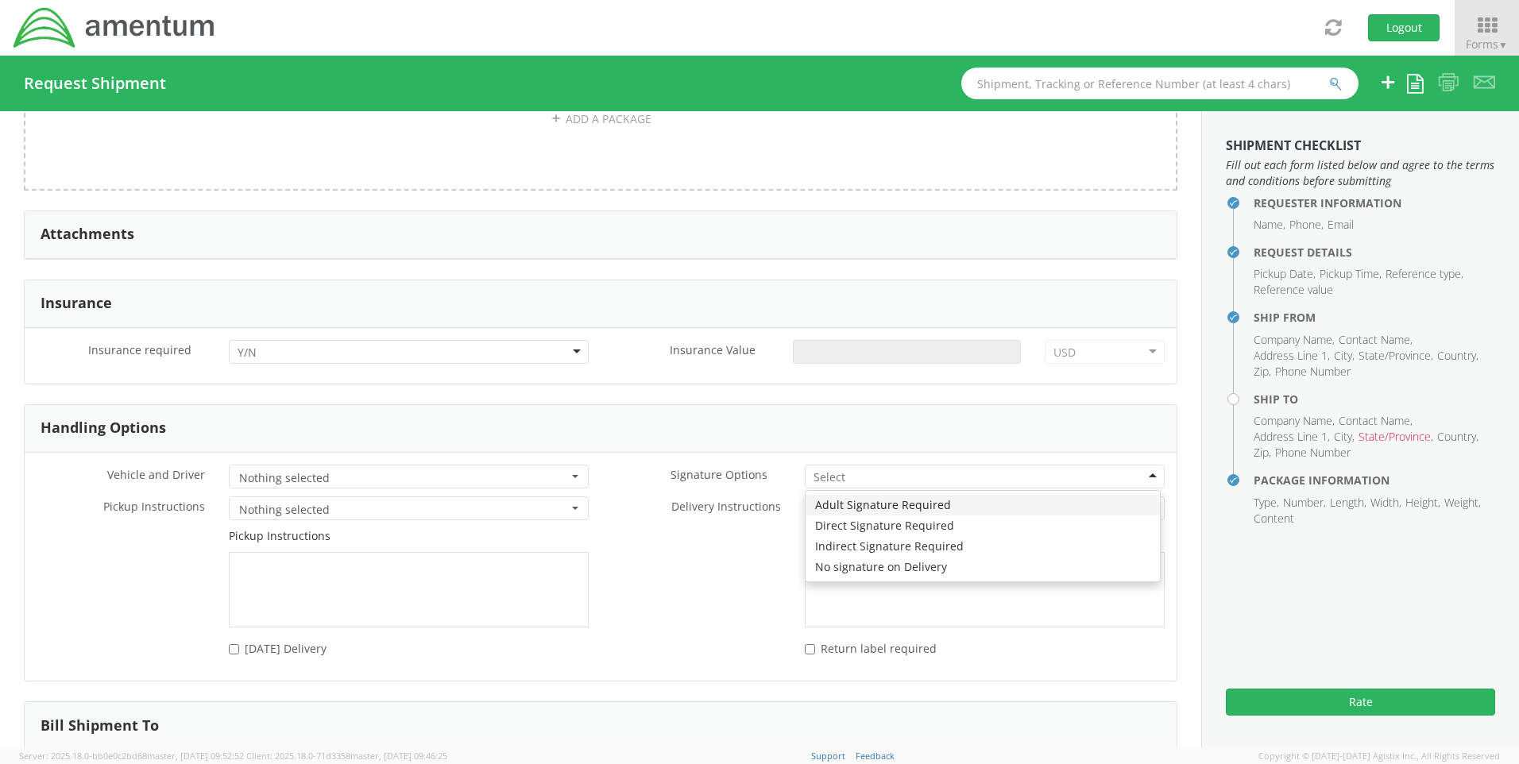
click at [1028, 476] on div at bounding box center [985, 477] width 360 height 24
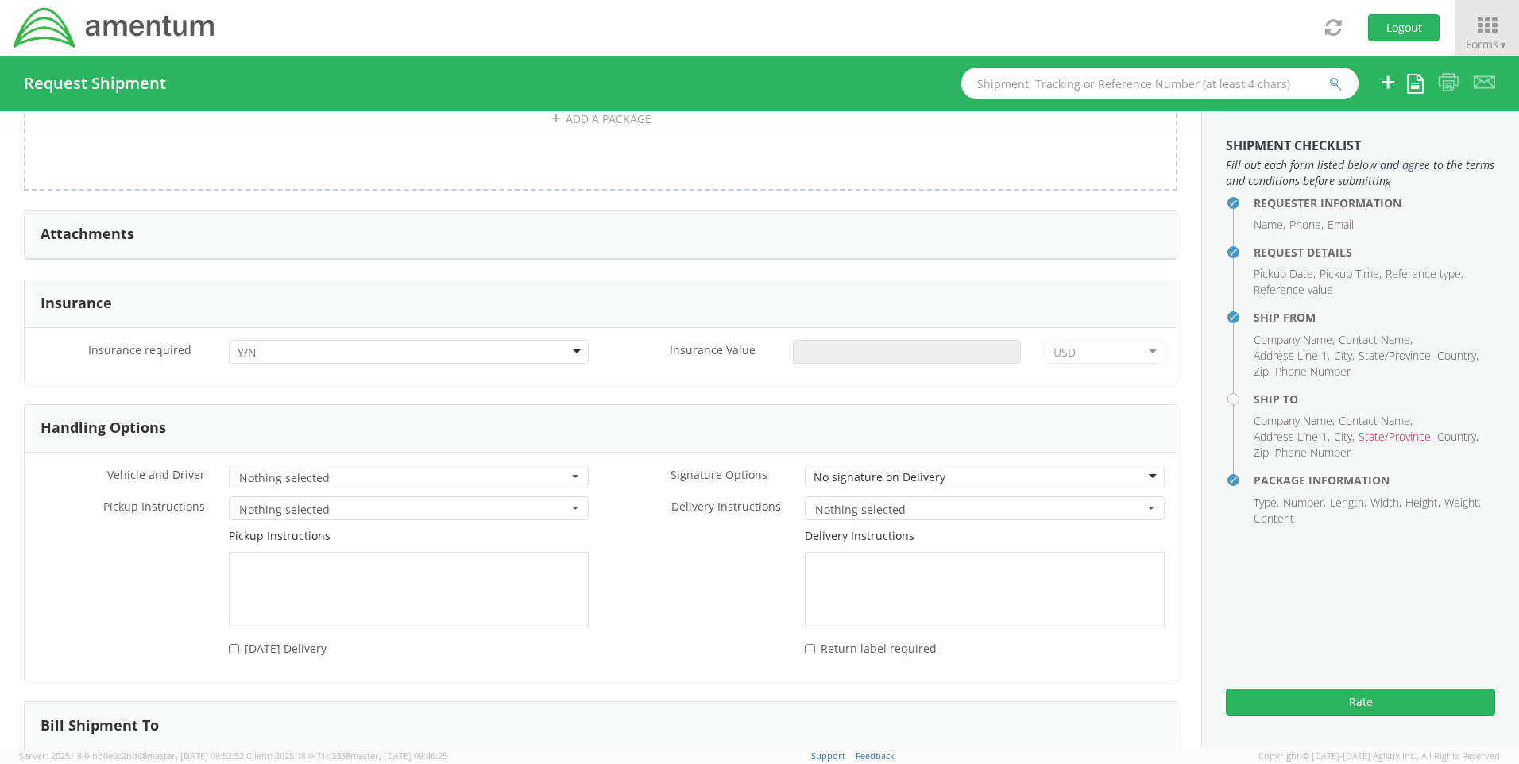
scroll to position [1890, 0]
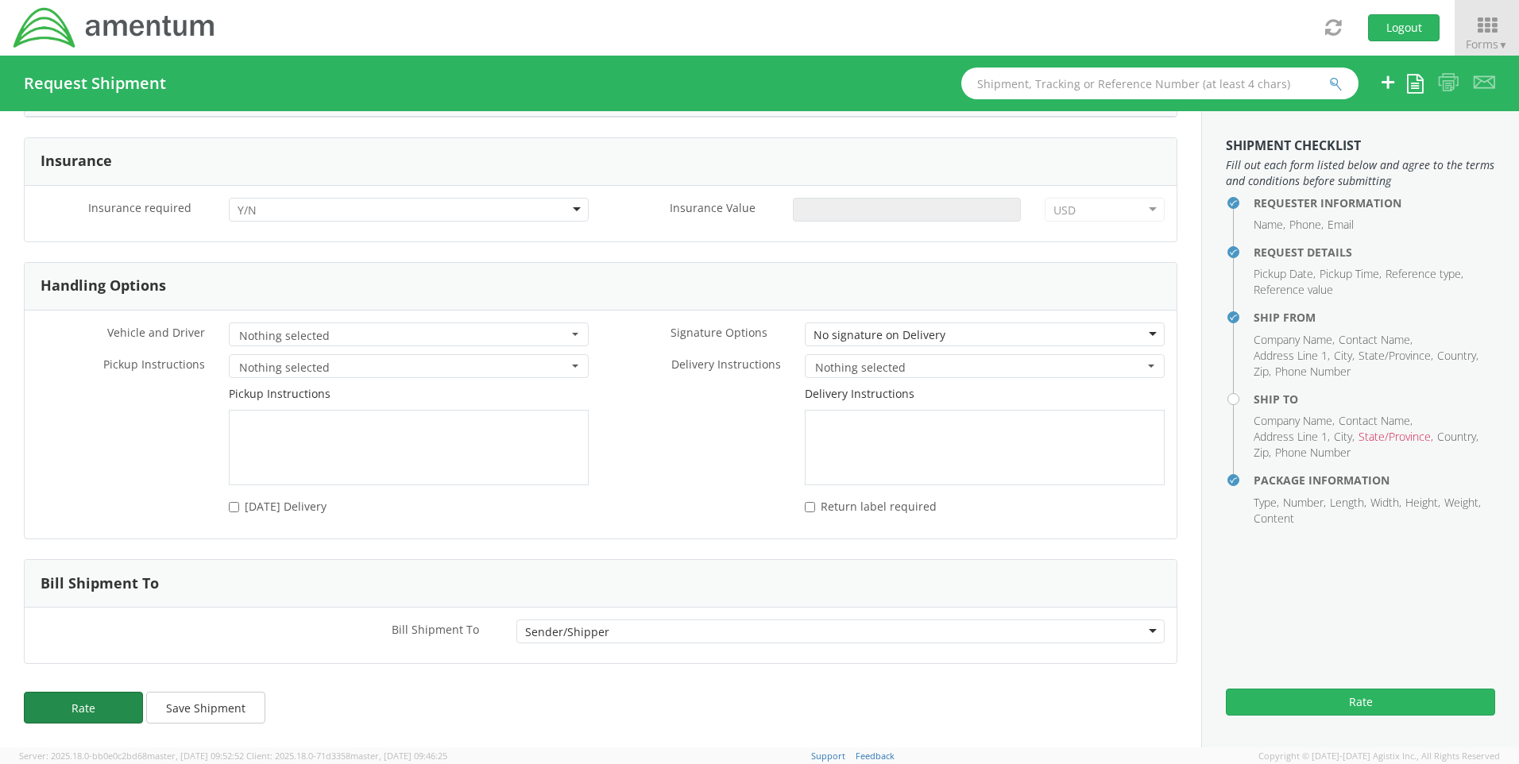
click at [75, 702] on button "Rate" at bounding box center [83, 708] width 119 height 32
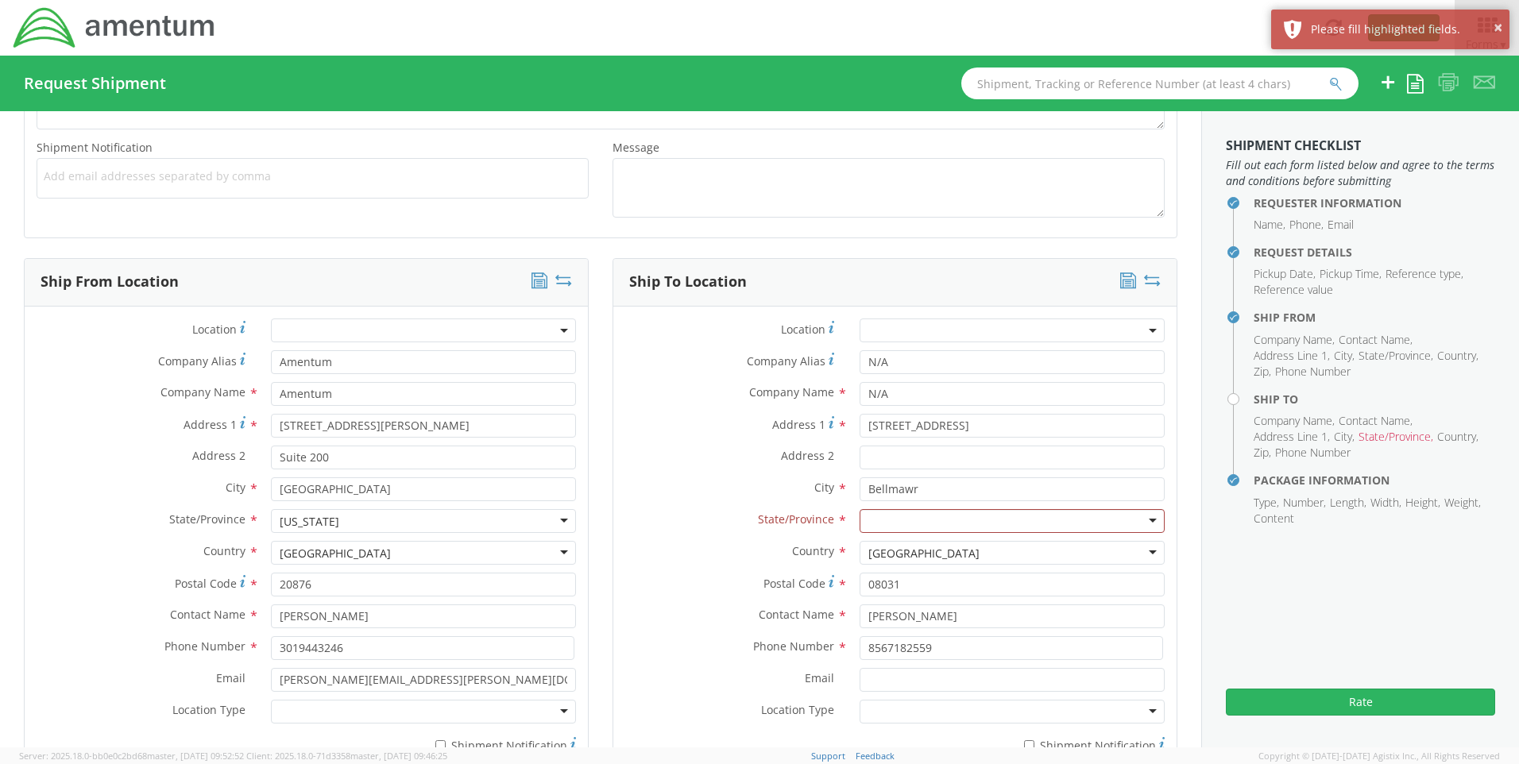
scroll to position [539, 0]
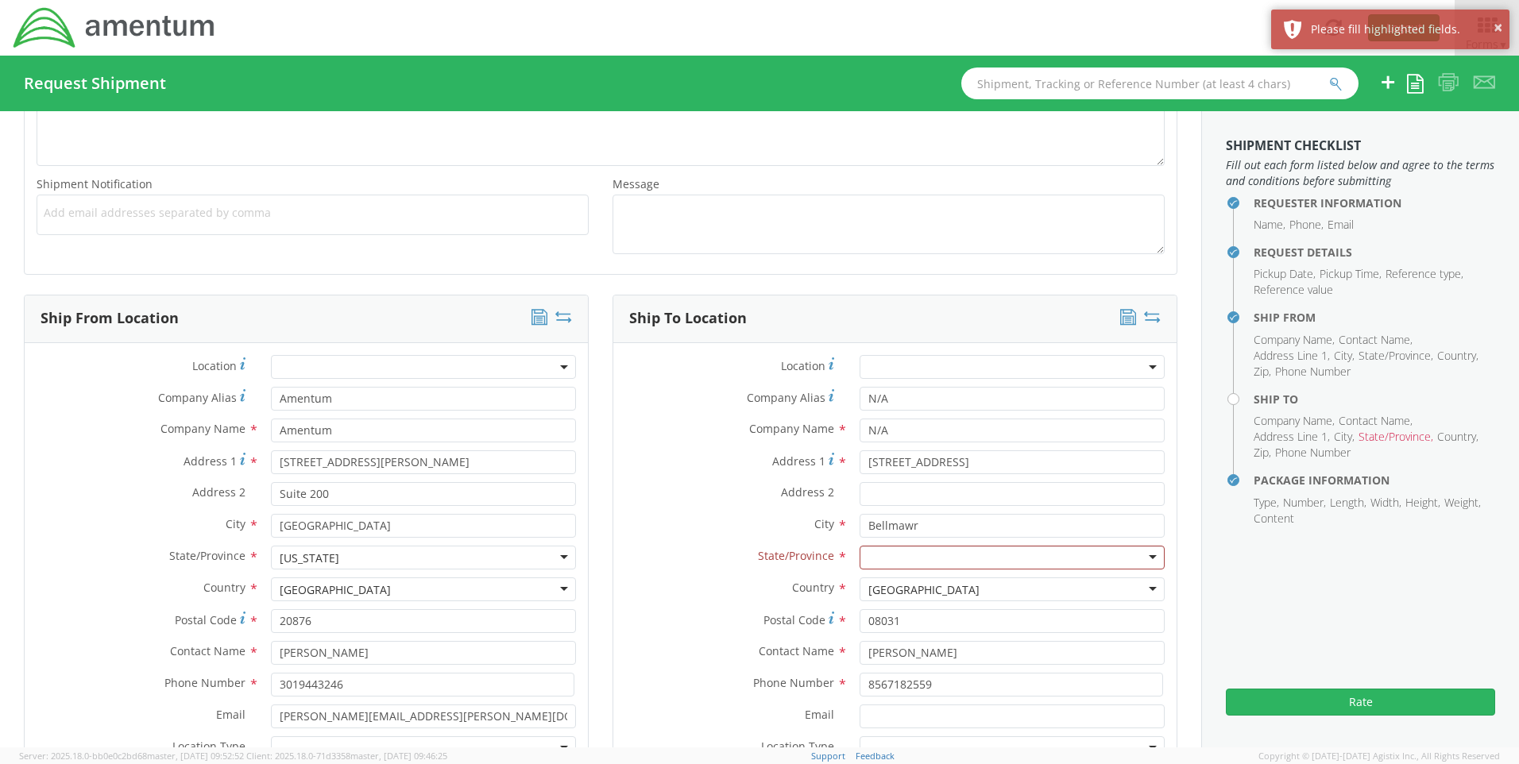
click at [969, 553] on div at bounding box center [1012, 558] width 305 height 24
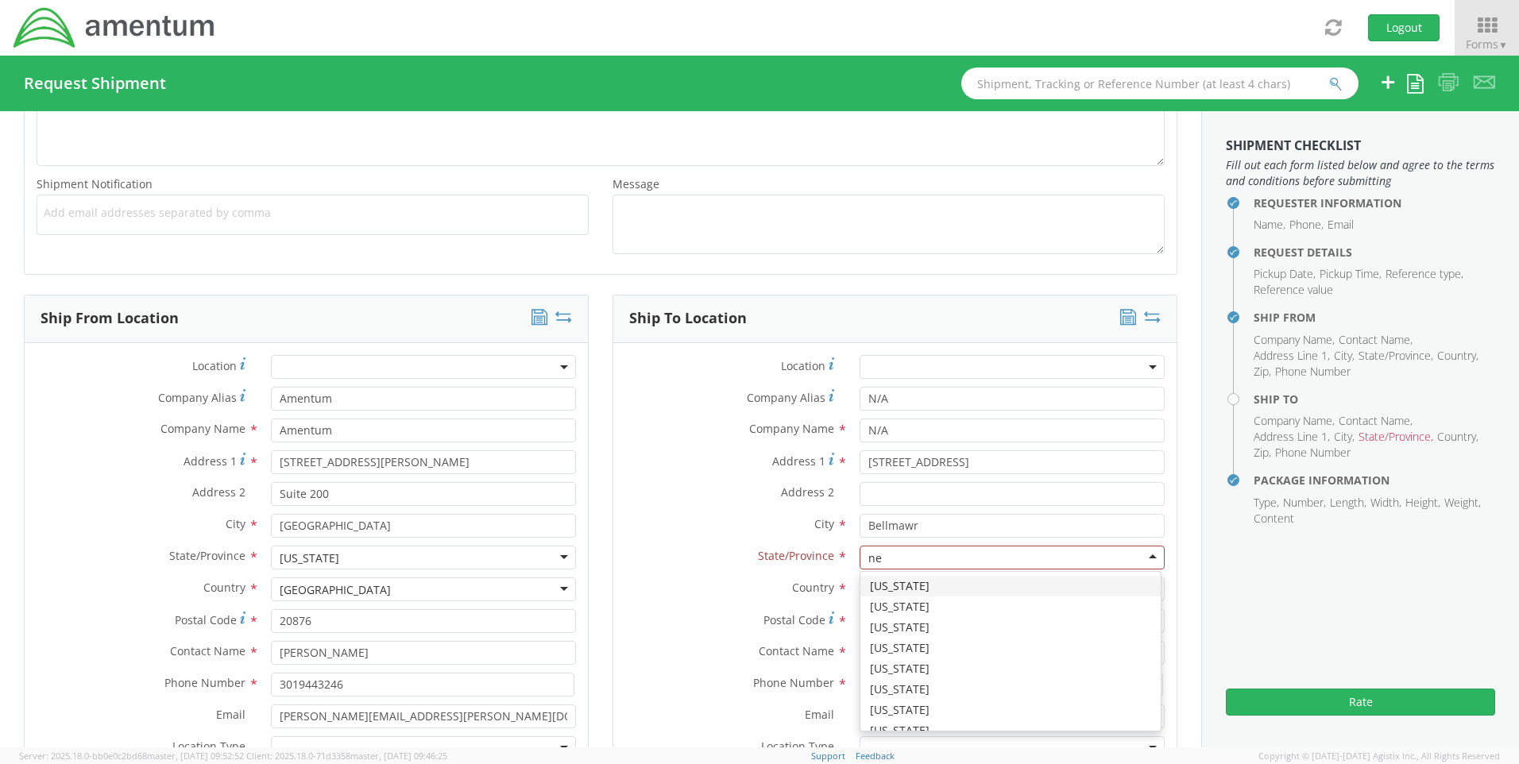
type input "new"
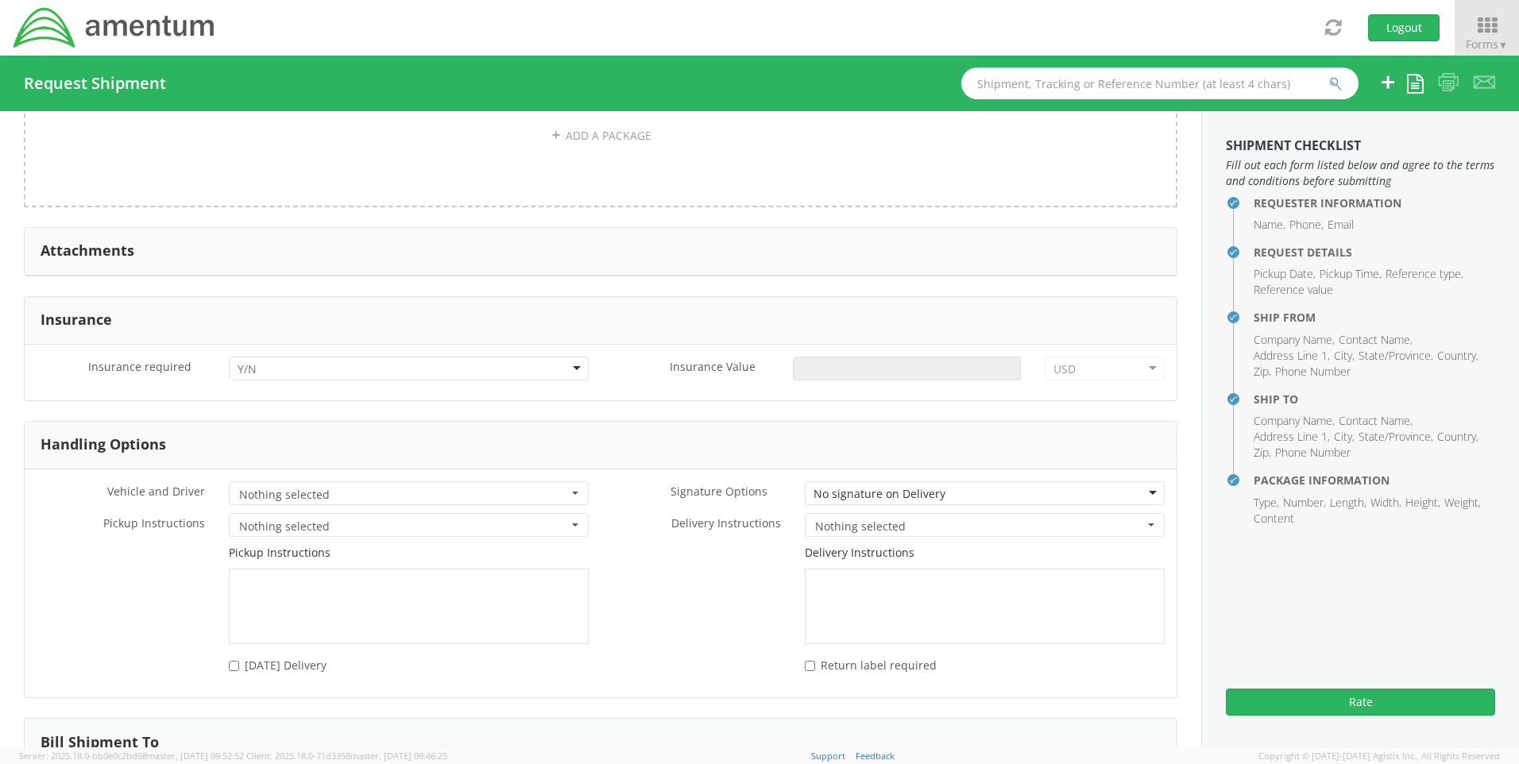
scroll to position [1890, 0]
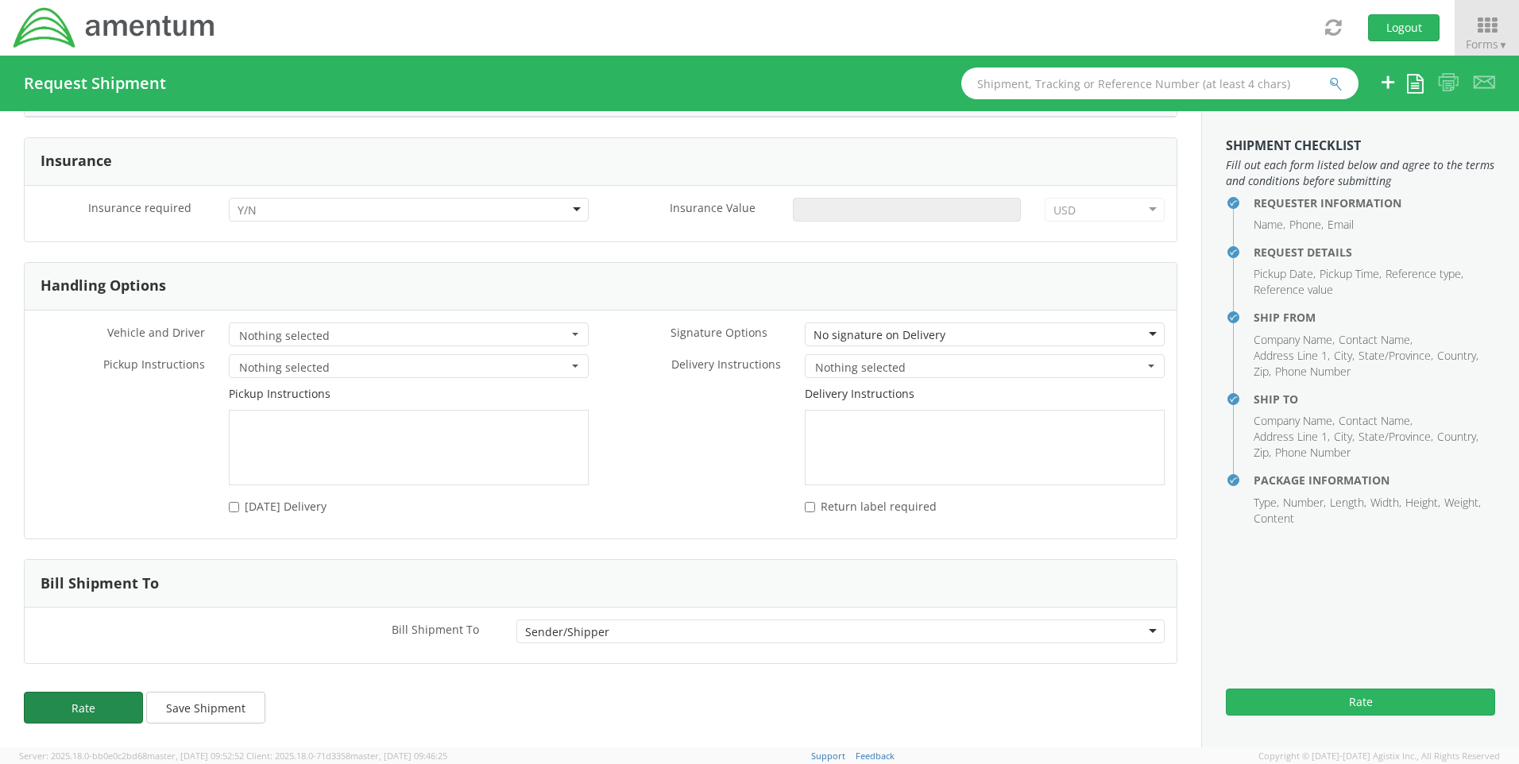
click at [99, 702] on button "Rate" at bounding box center [83, 708] width 119 height 32
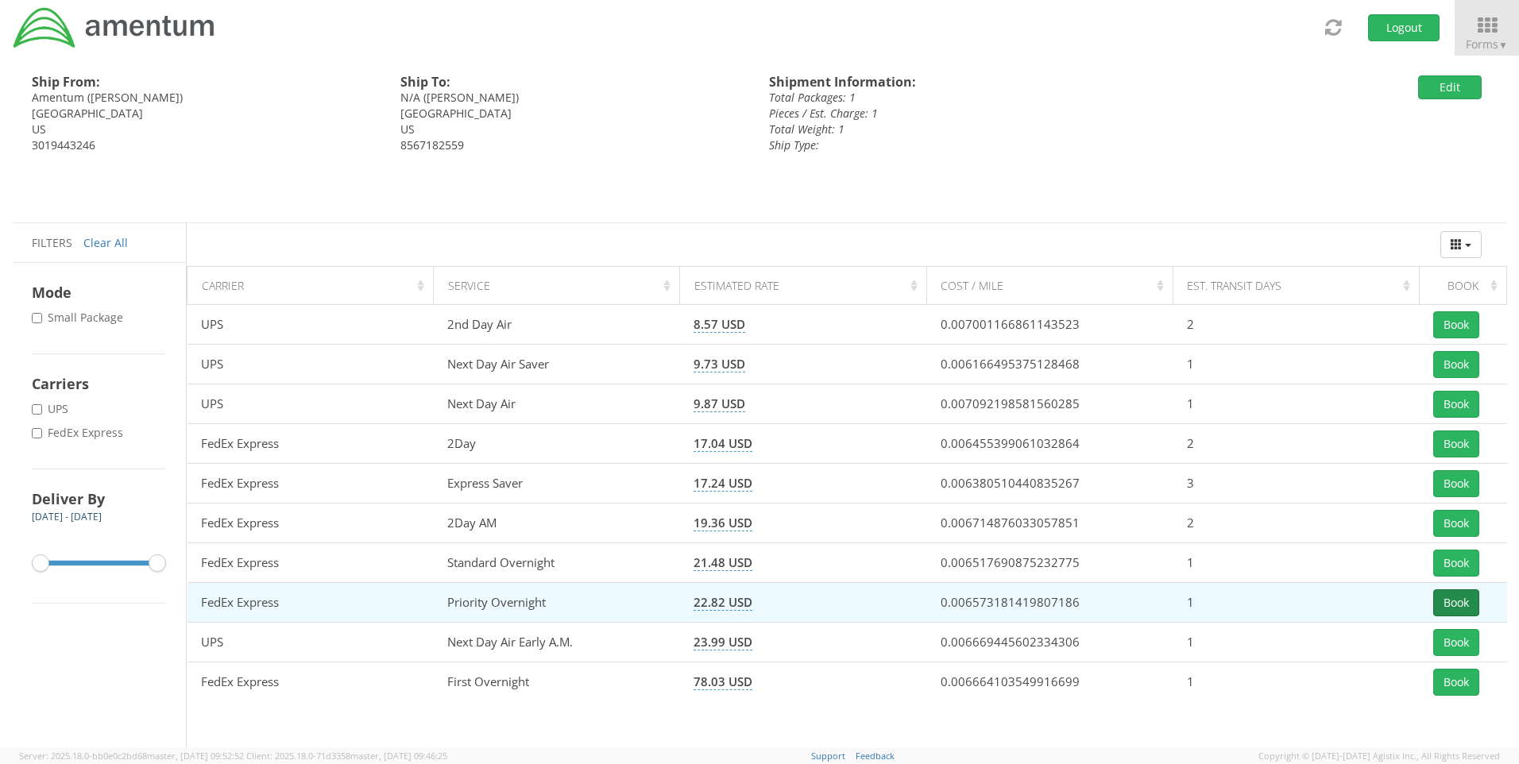
click at [1449, 605] on button "Book" at bounding box center [1456, 603] width 46 height 27
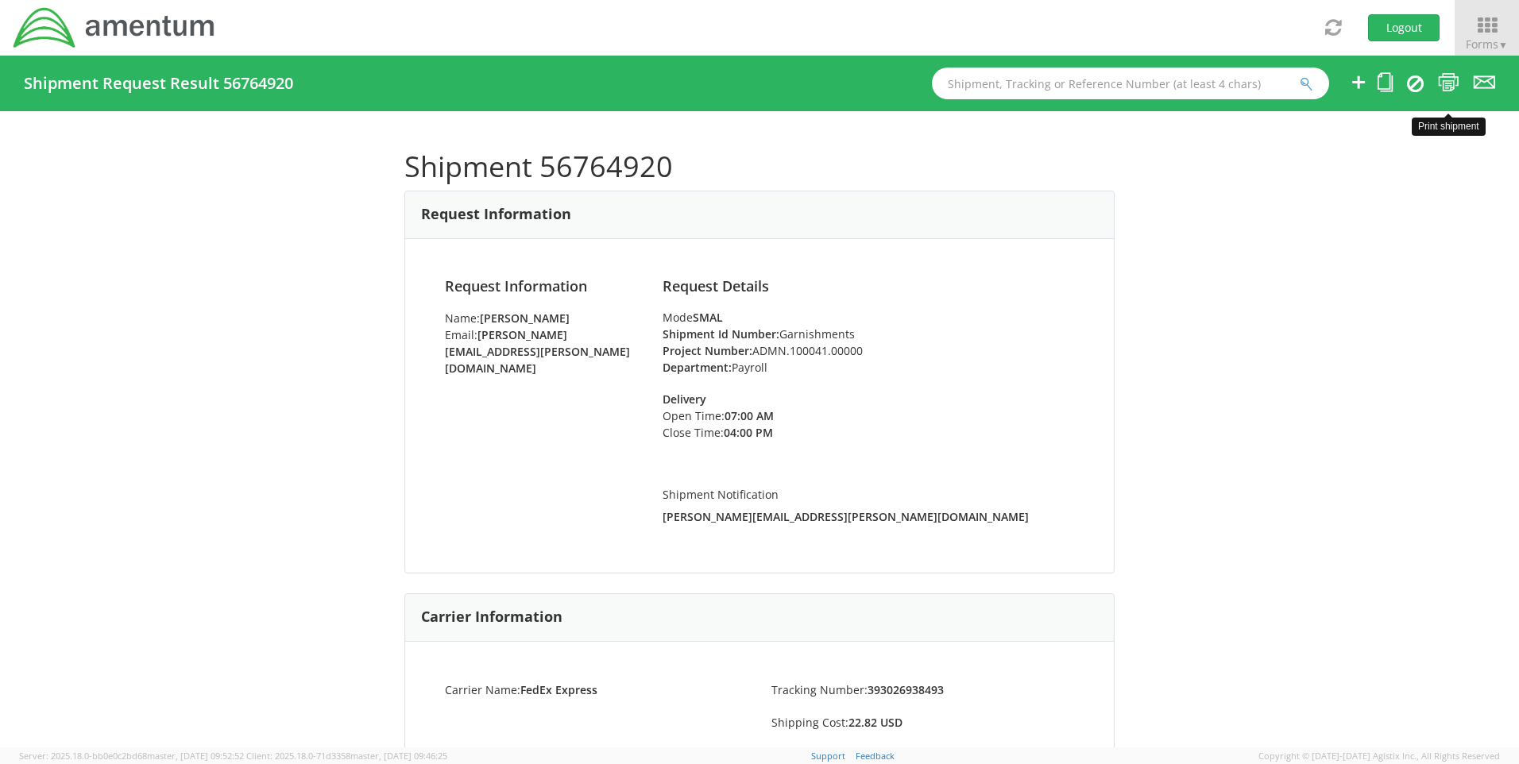
click at [1448, 84] on icon at bounding box center [1448, 82] width 21 height 20
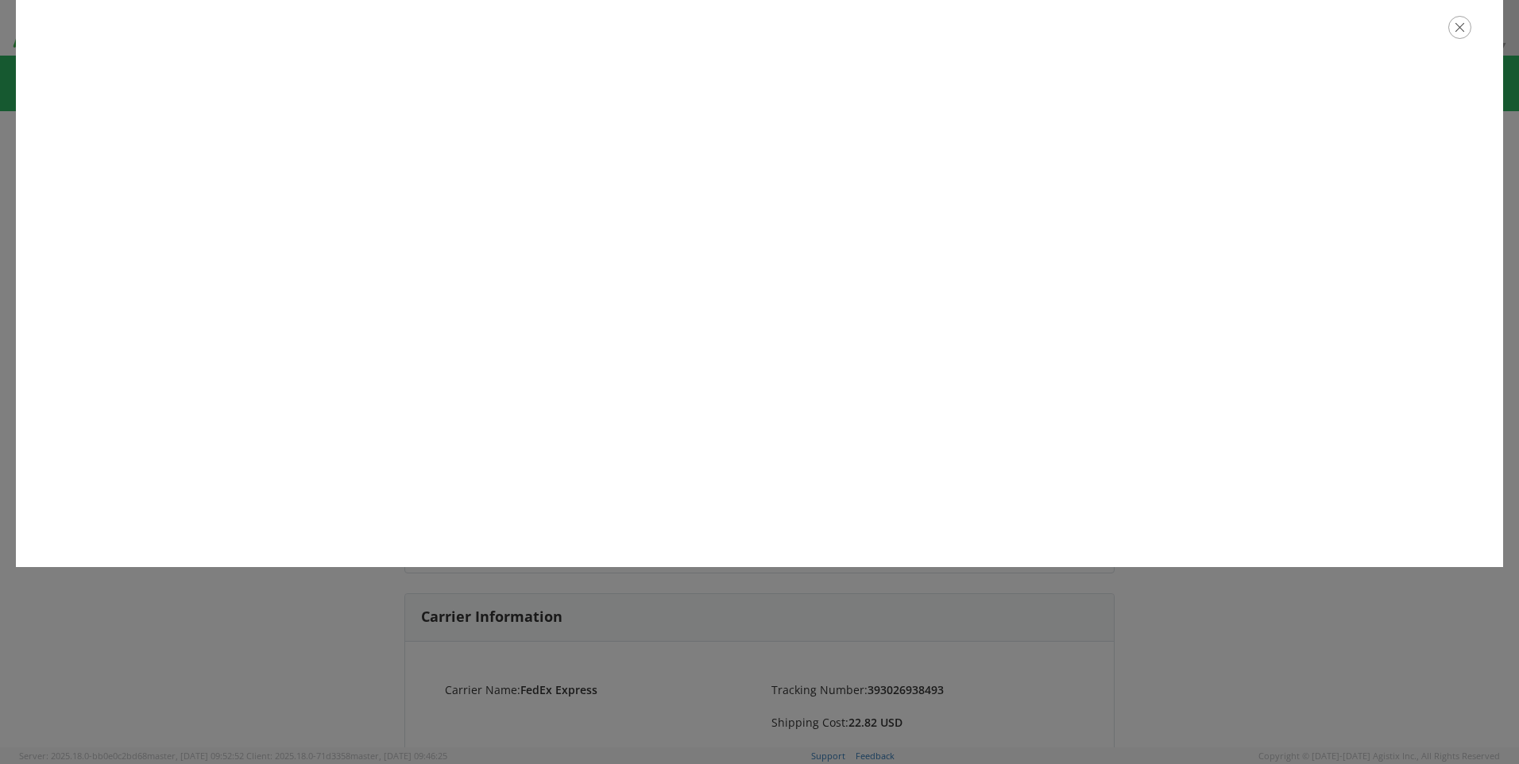
click at [1459, 33] on icon "button" at bounding box center [1459, 27] width 23 height 23
